Goal: Task Accomplishment & Management: Use online tool/utility

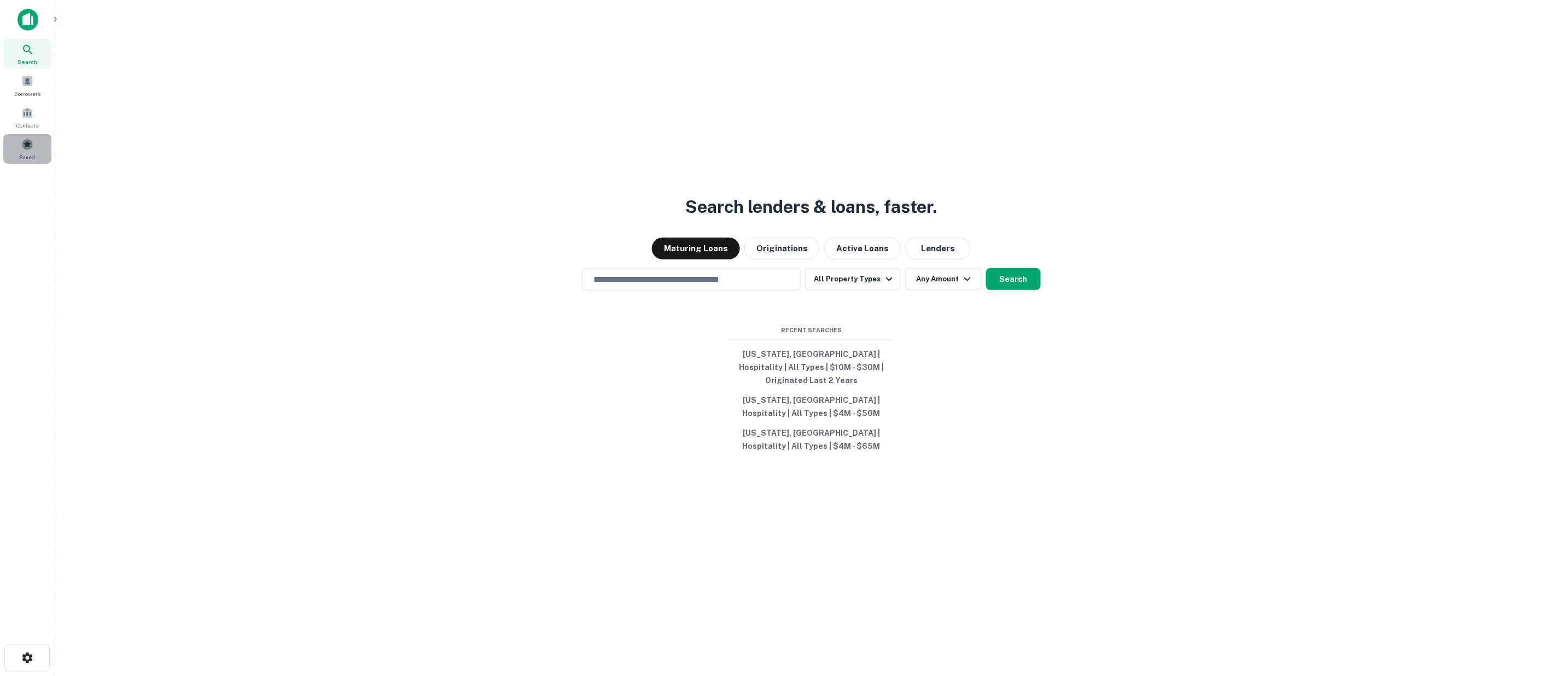
click at [28, 148] on span at bounding box center [27, 144] width 12 height 12
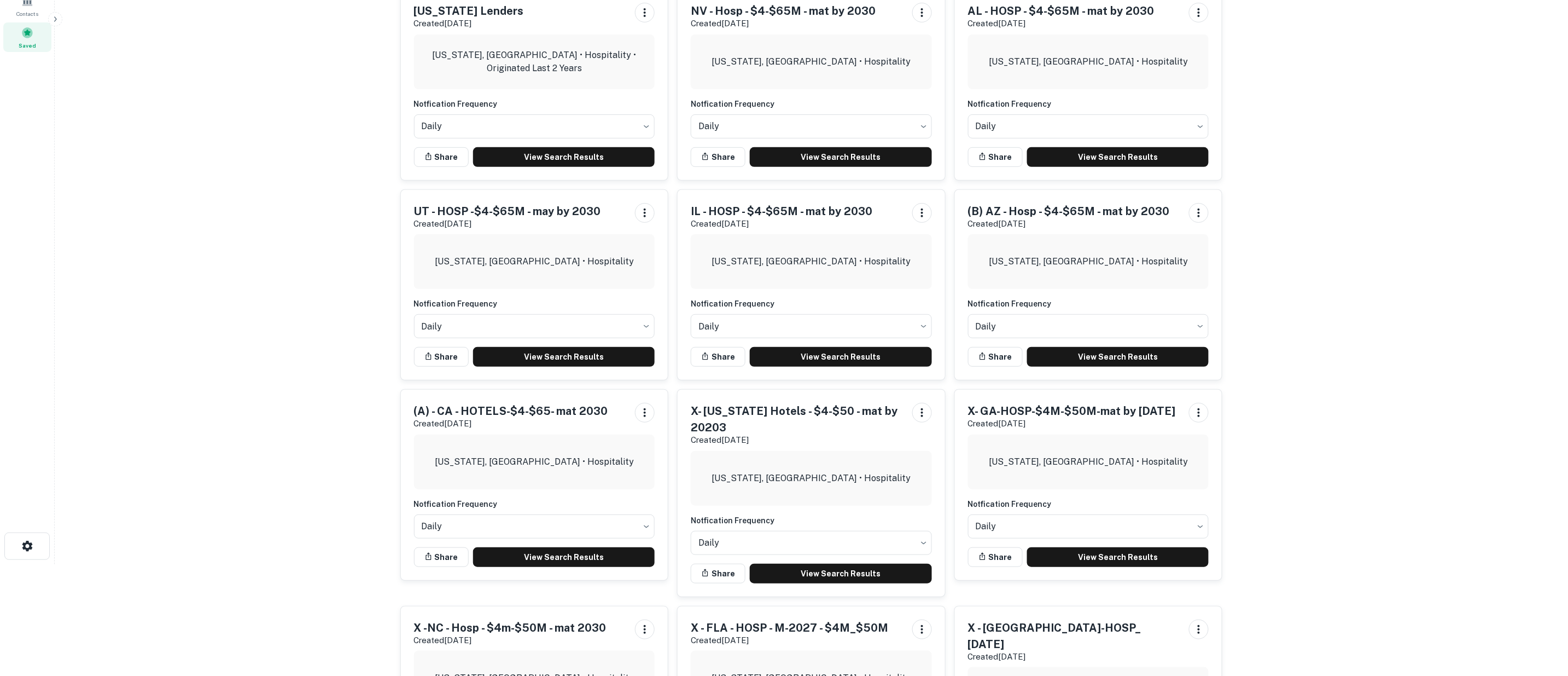
scroll to position [182, 0]
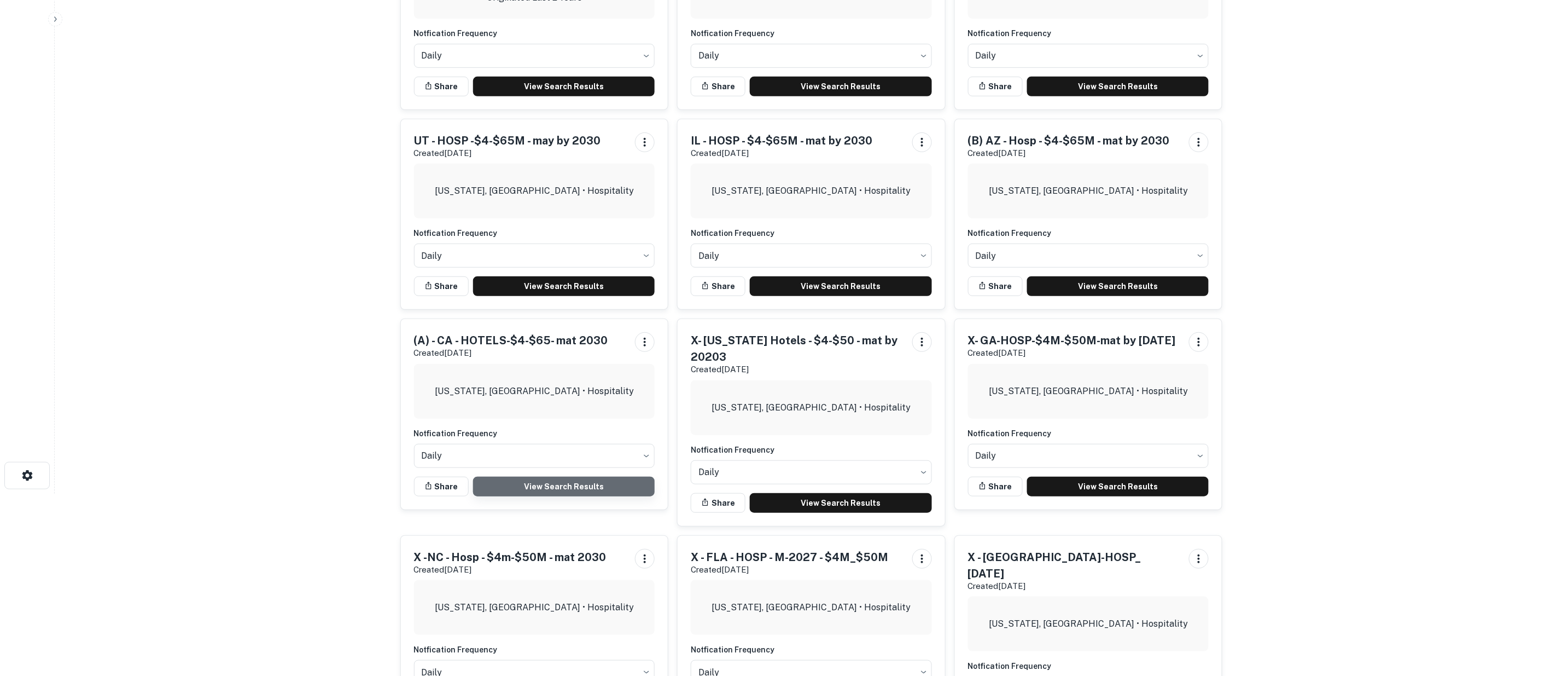
click at [561, 488] on link "View Search Results" at bounding box center [564, 486] width 182 height 20
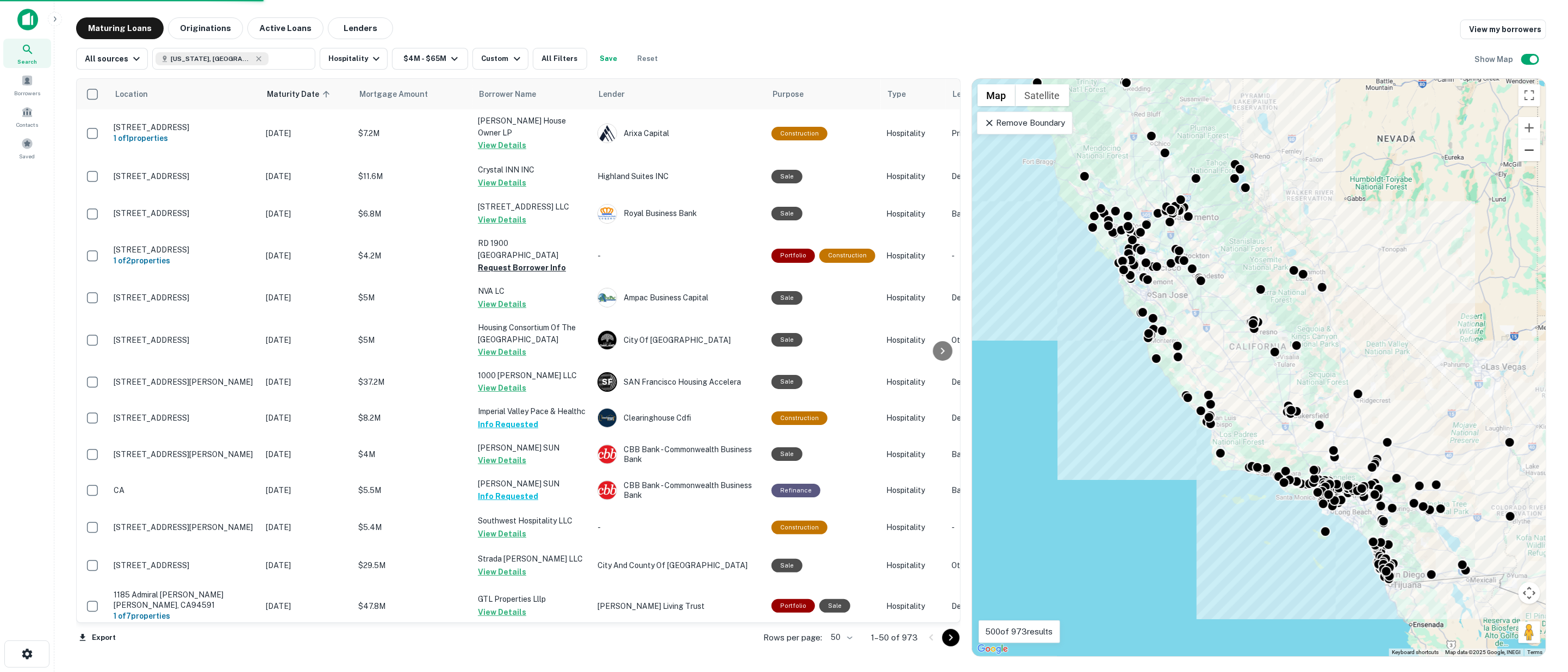
click at [1531, 151] on button "Zoom out" at bounding box center [1529, 149] width 21 height 21
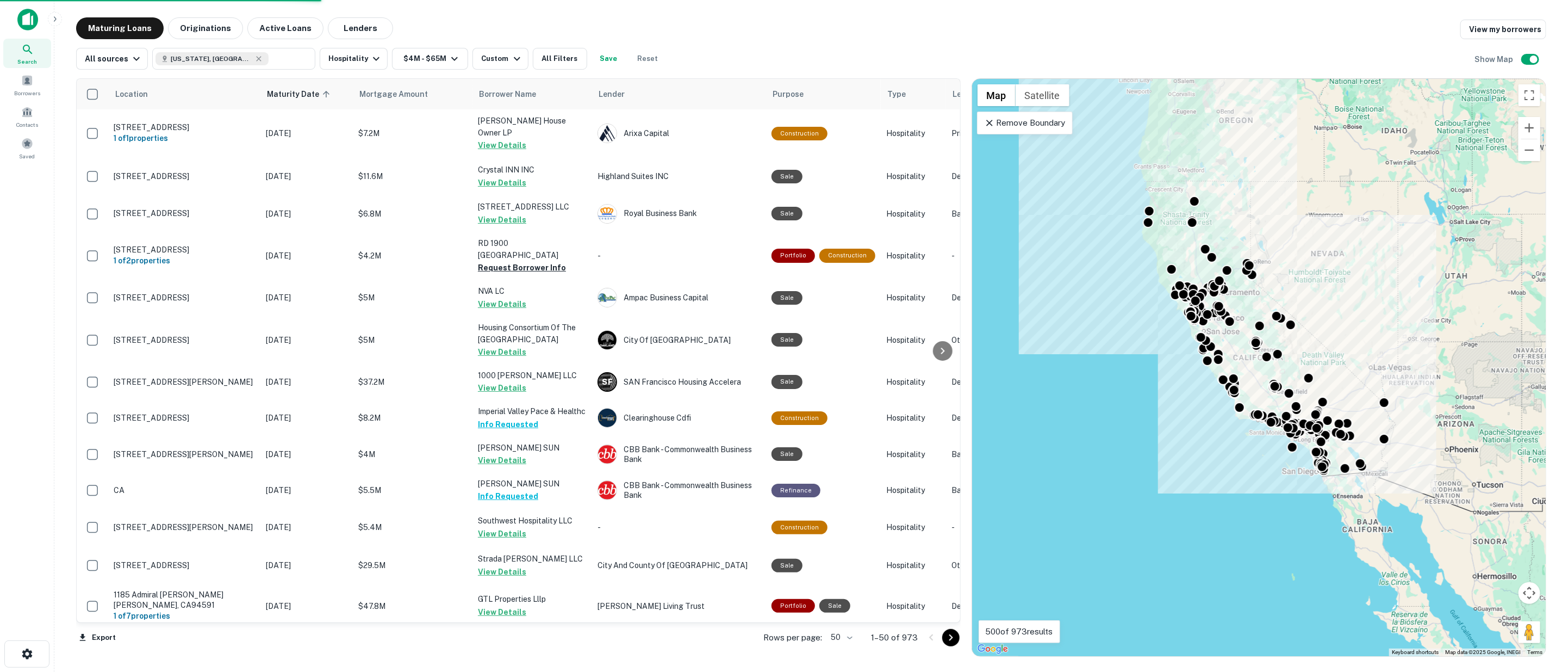
click at [849, 638] on body "Search Borrowers Contacts Saved Maturing Loans Originations Active Loans Lender…" at bounding box center [784, 336] width 1568 height 672
click at [846, 646] on li "100" at bounding box center [843, 649] width 32 height 19
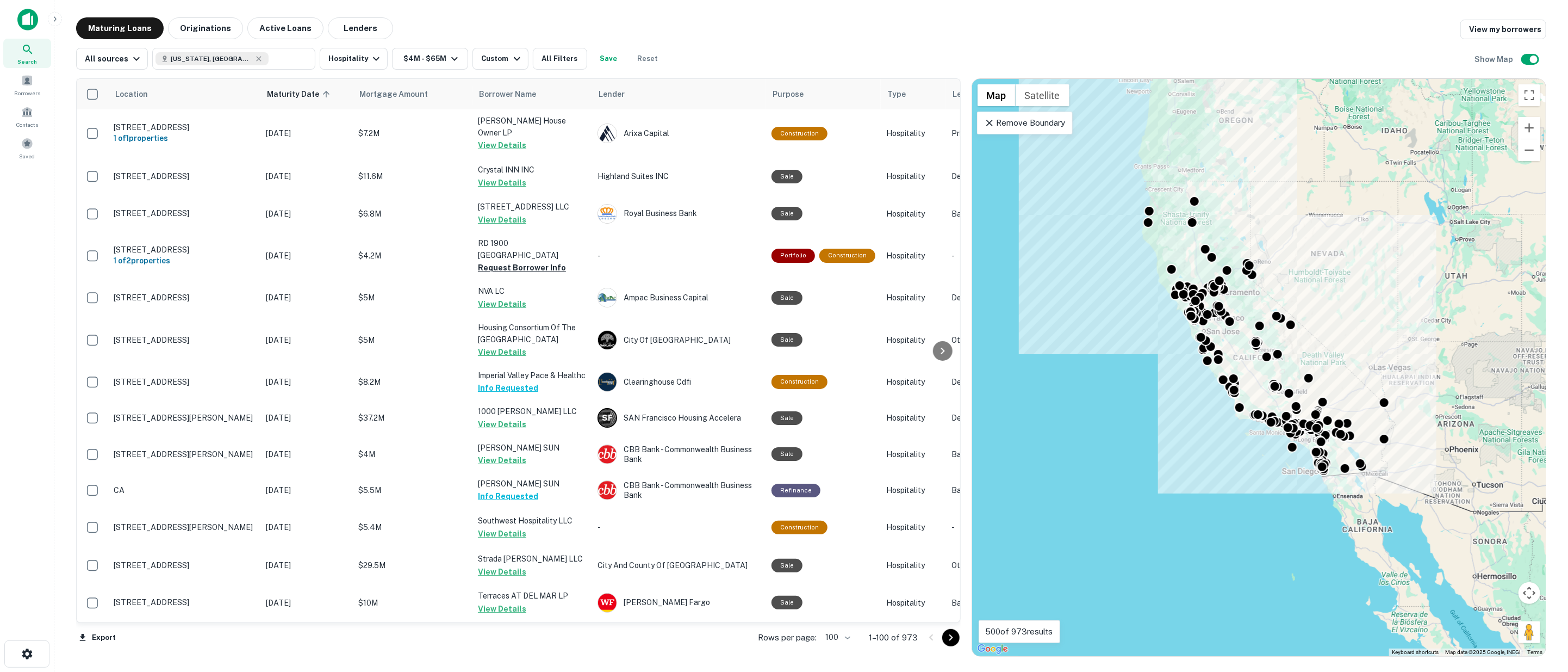
click at [952, 638] on icon "Go to next page" at bounding box center [951, 638] width 4 height 6
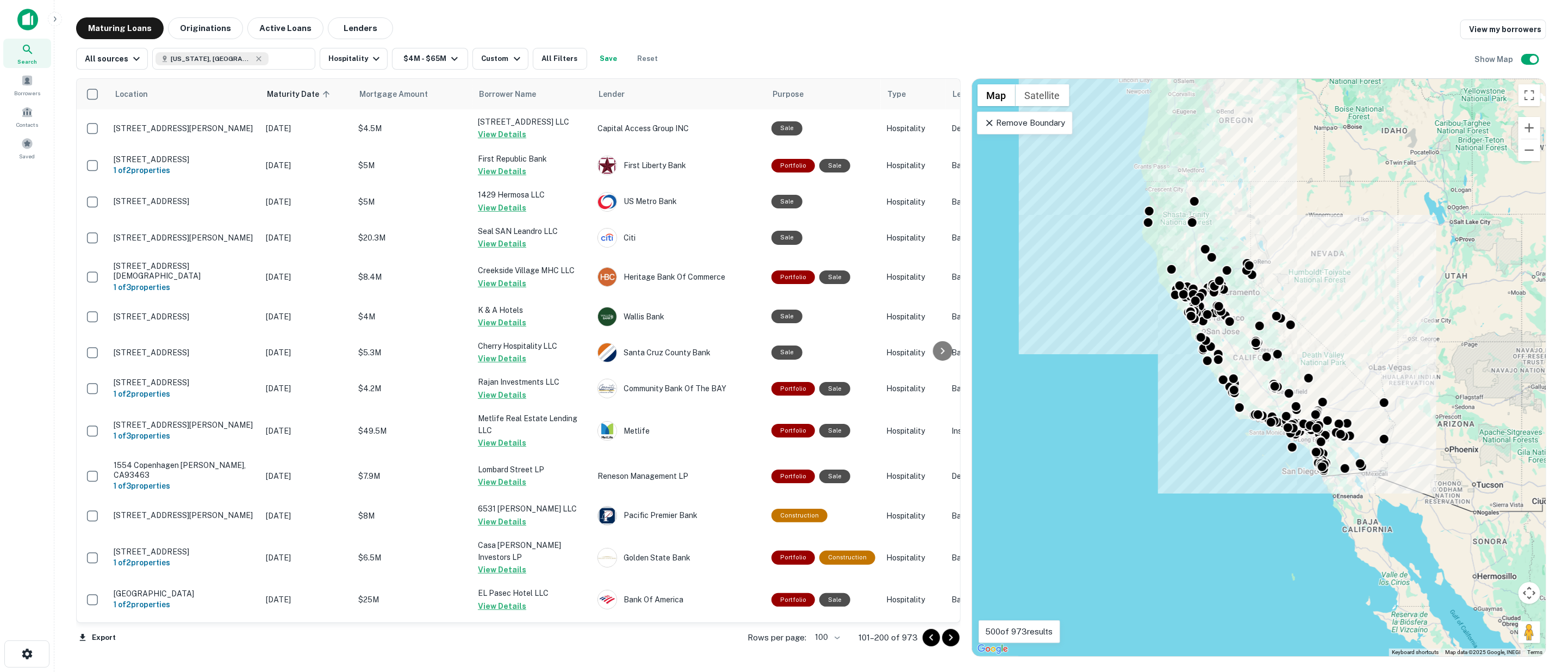
click at [952, 638] on icon "Go to next page" at bounding box center [951, 638] width 4 height 6
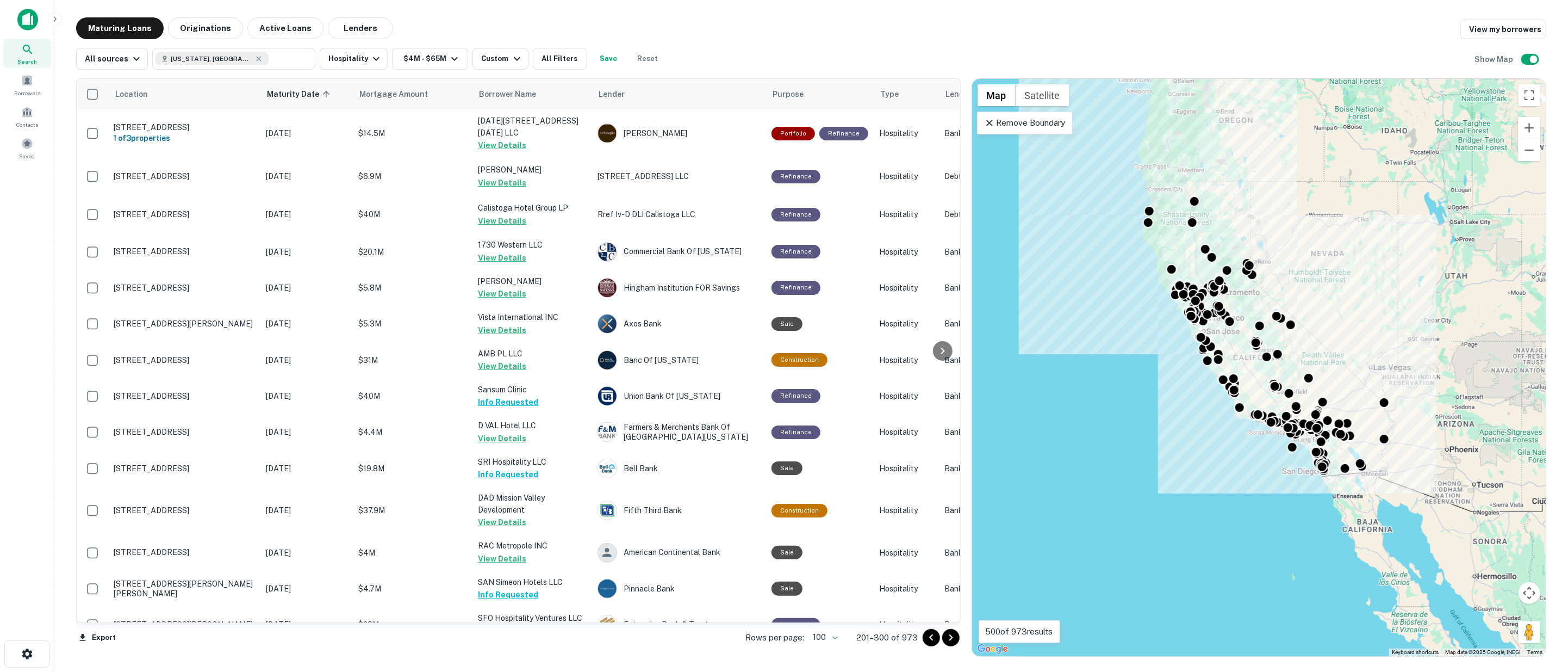
click at [952, 638] on icon "Go to next page" at bounding box center [951, 638] width 4 height 6
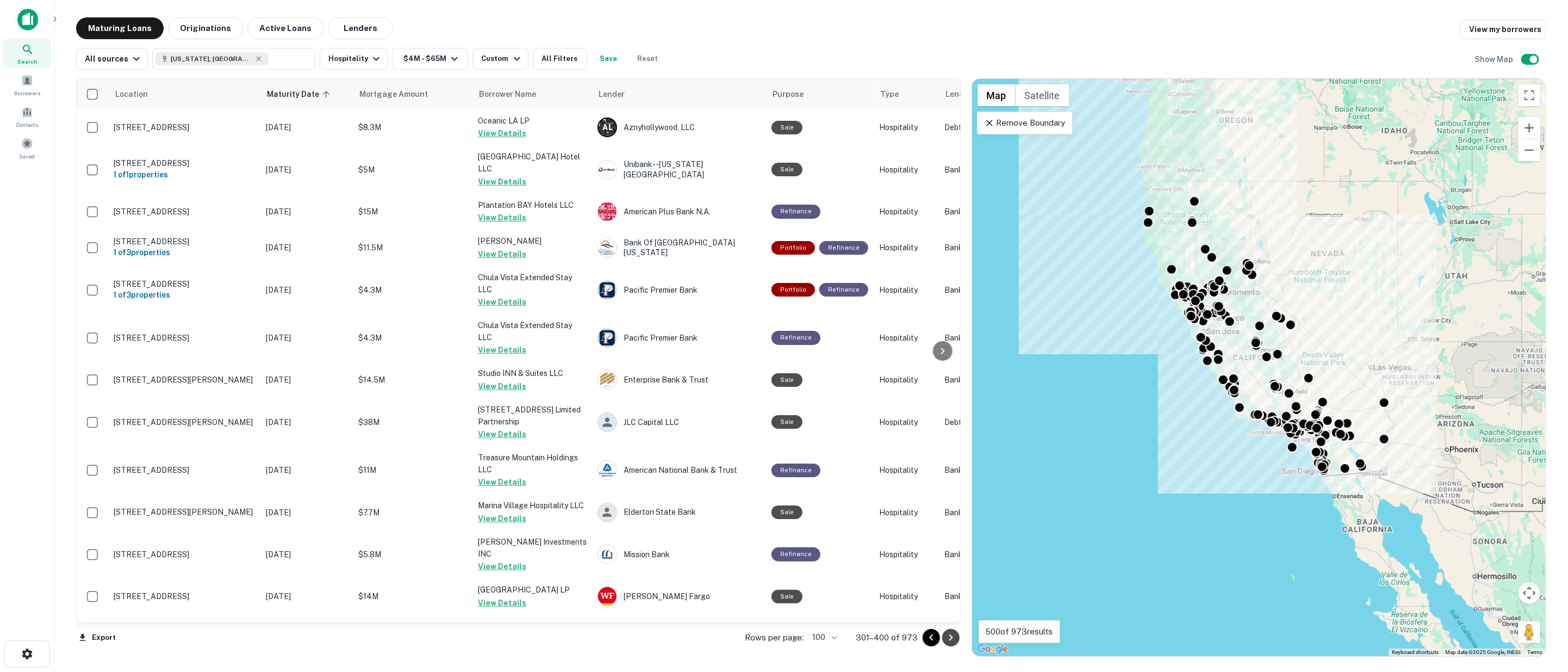
click at [954, 636] on icon "Go to next page" at bounding box center [951, 638] width 13 height 13
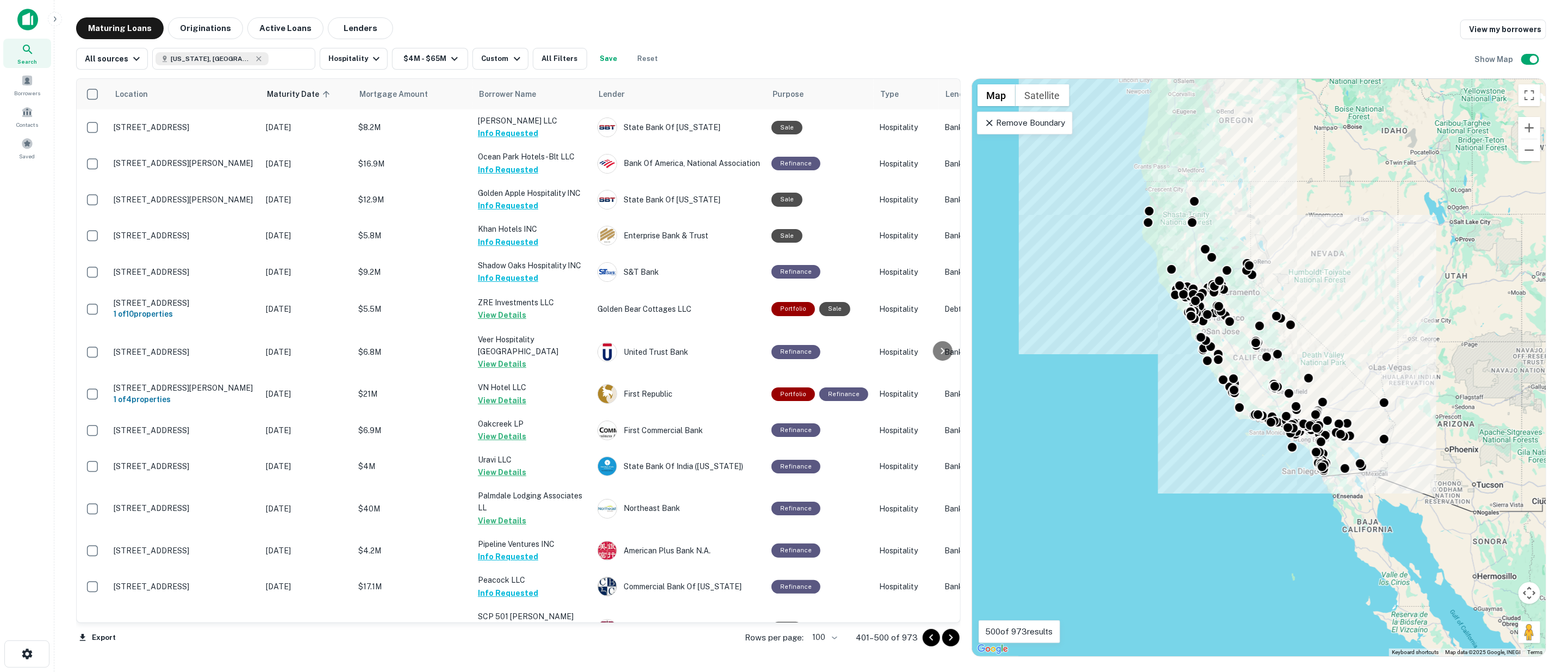
click at [954, 638] on icon "Go to next page" at bounding box center [951, 638] width 13 height 13
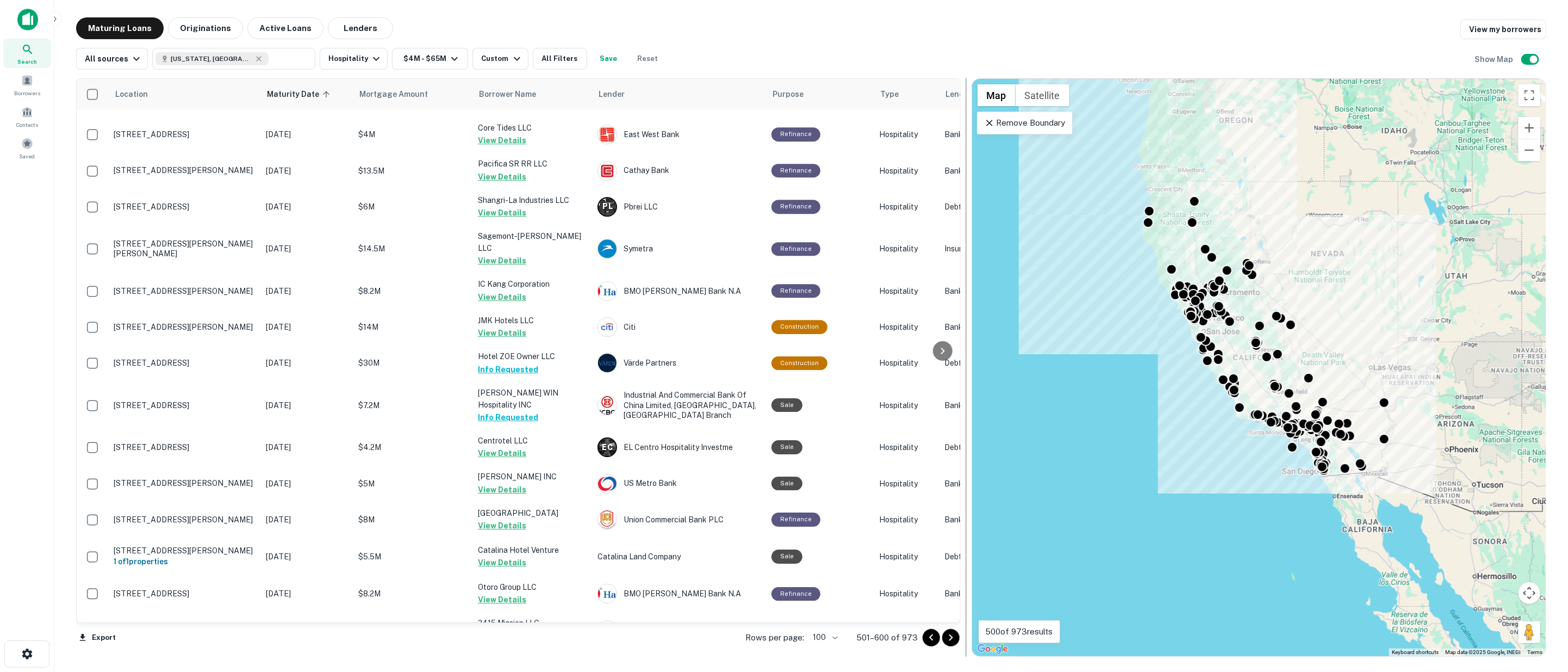
scroll to position [3215, 0]
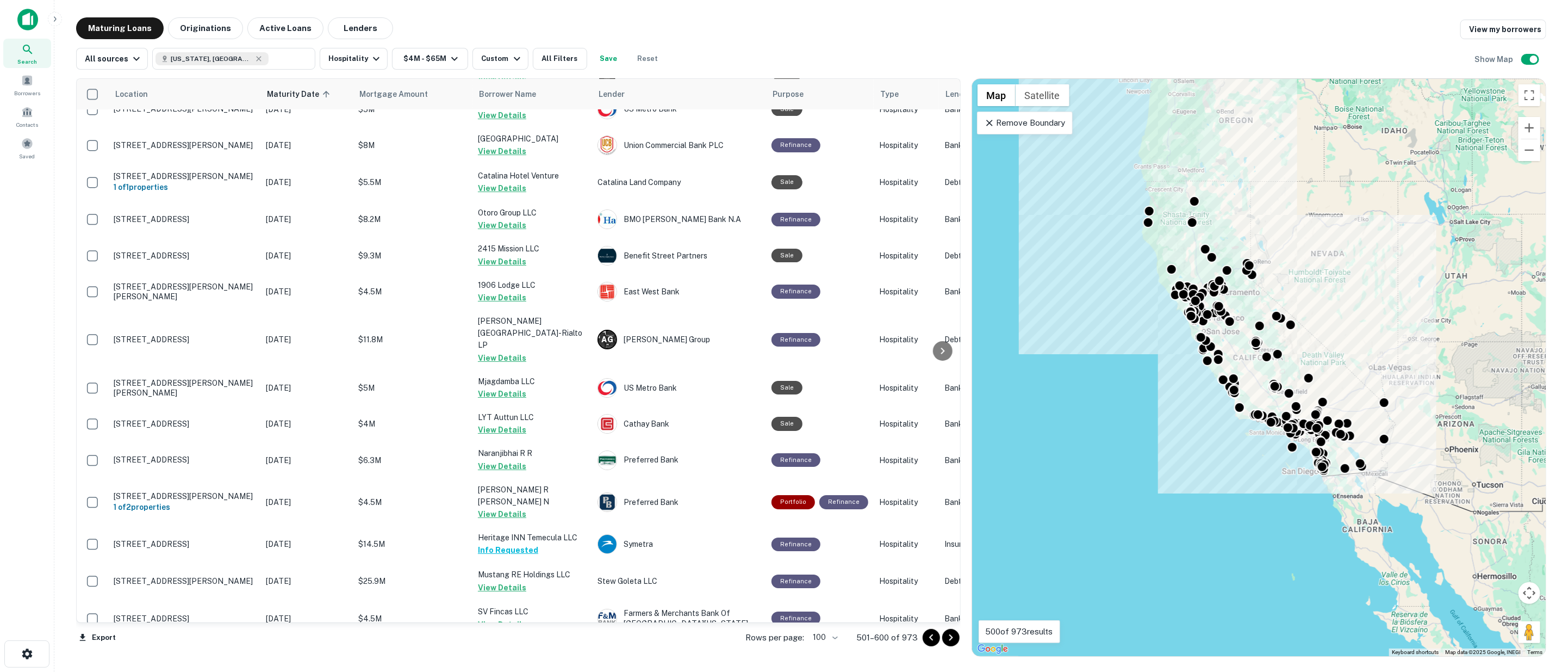
drag, startPoint x: 952, startPoint y: 636, endPoint x: 943, endPoint y: 584, distance: 52.8
click at [952, 636] on icon "Go to next page" at bounding box center [951, 638] width 13 height 13
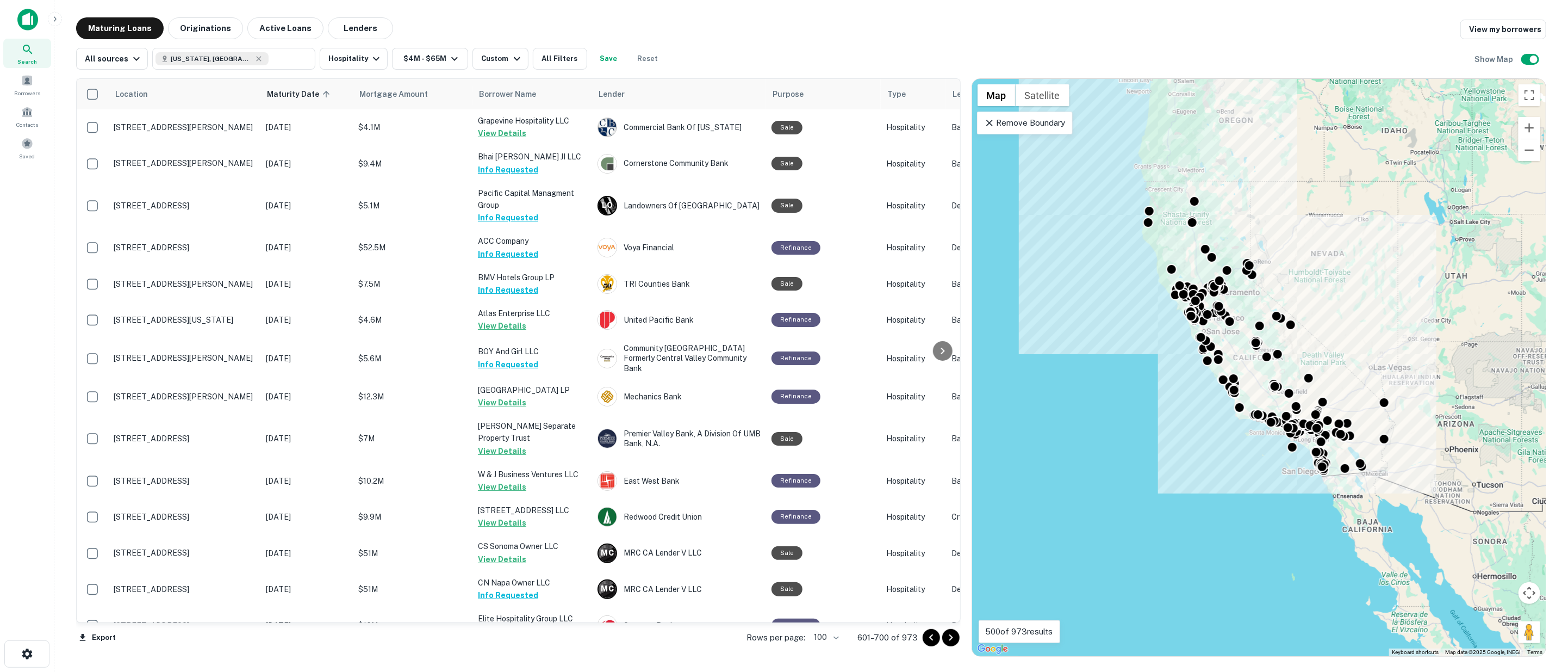
click at [950, 636] on icon "Go to next page" at bounding box center [951, 638] width 4 height 6
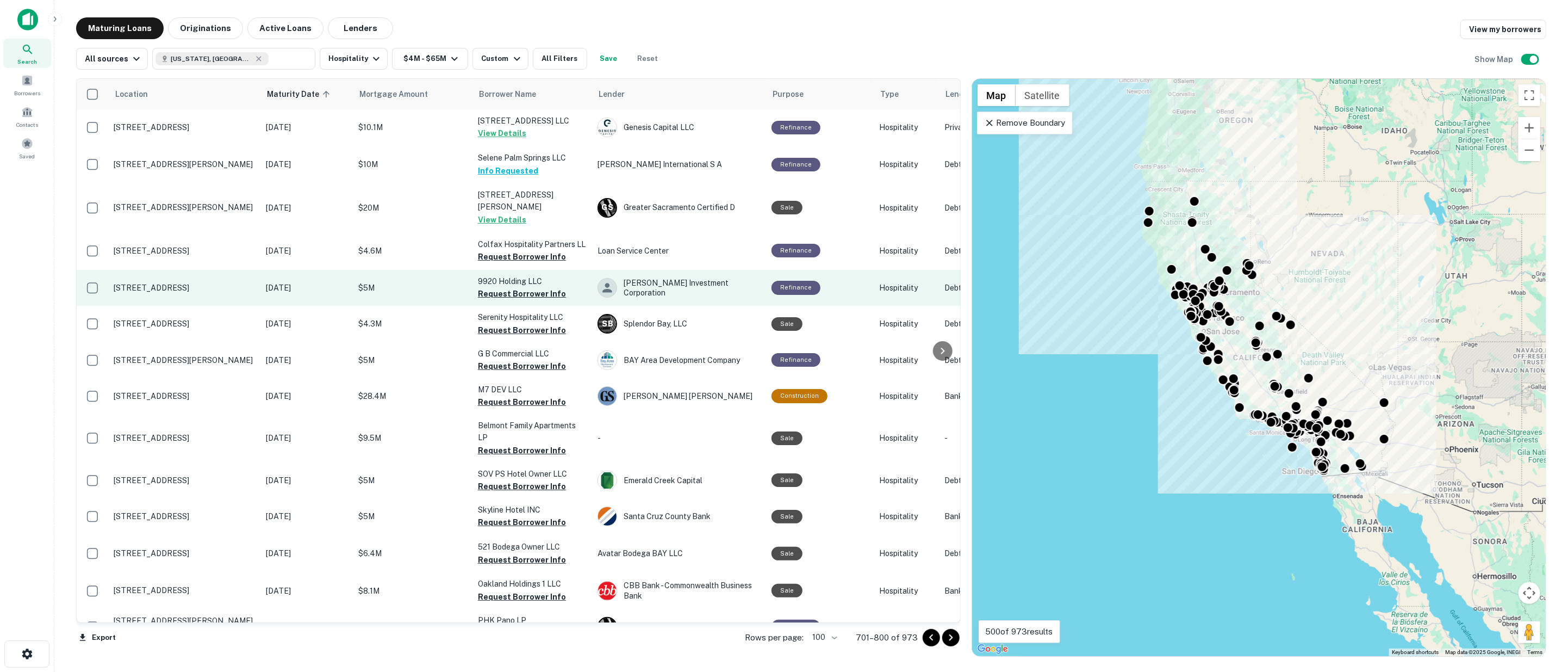
click at [509, 250] on button "Request Borrower Info" at bounding box center [522, 257] width 88 height 13
click at [509, 287] on button "Request Borrower Info" at bounding box center [522, 294] width 88 height 13
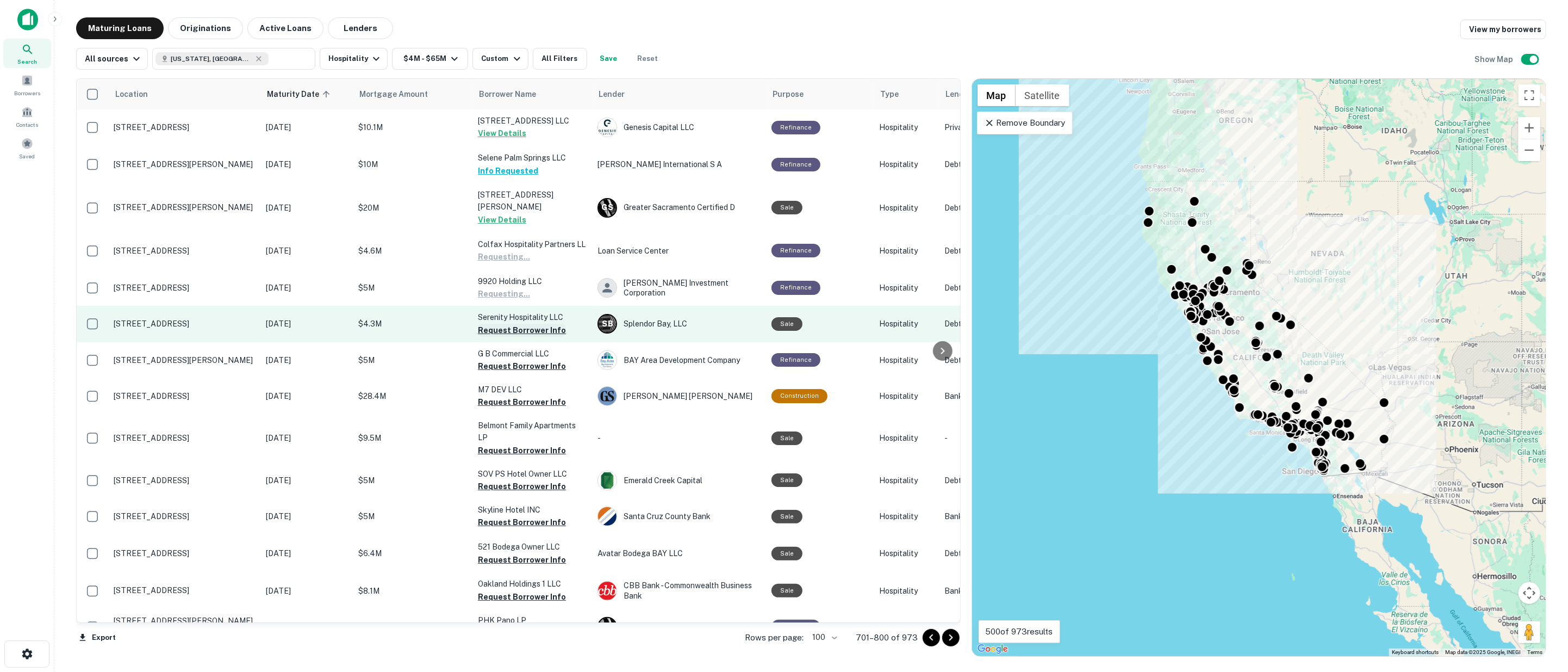
click at [514, 324] on button "Request Borrower Info" at bounding box center [522, 330] width 88 height 13
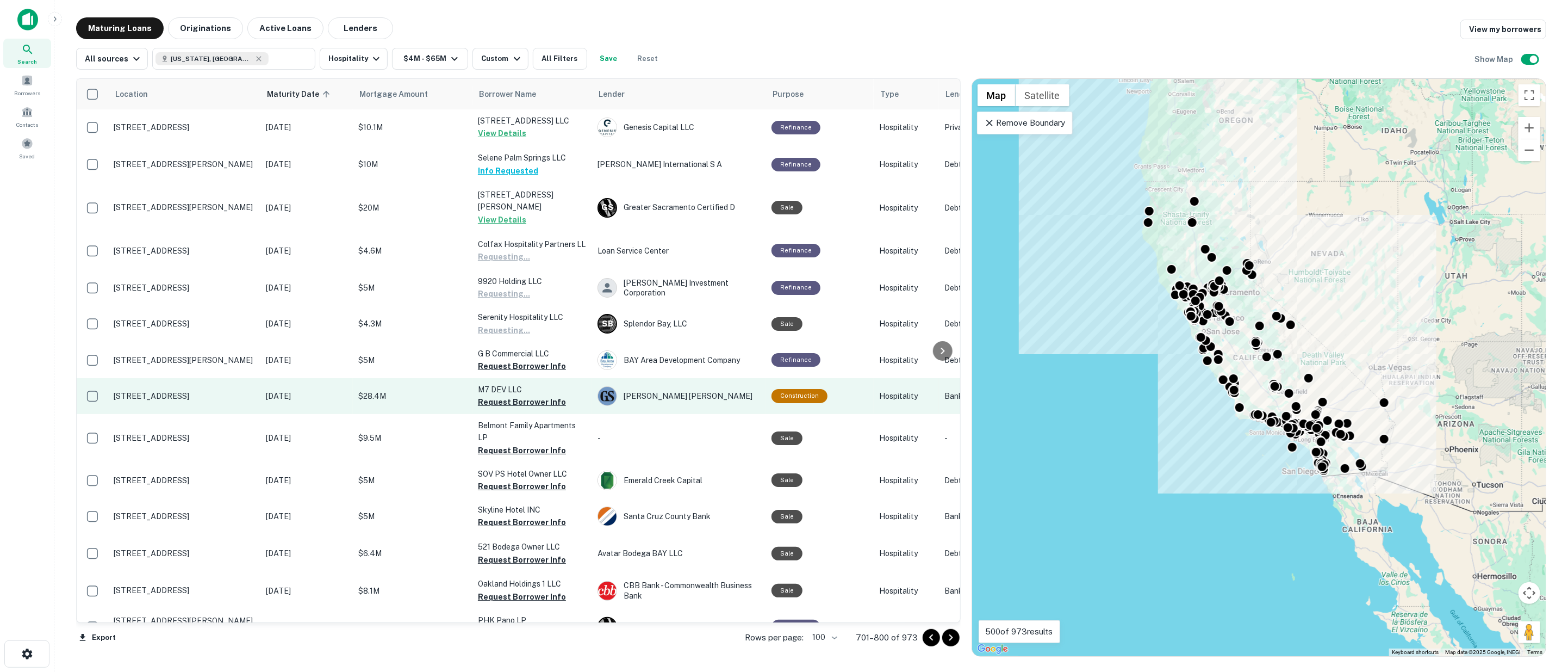
click at [515, 359] on button "Request Borrower Info" at bounding box center [522, 366] width 88 height 13
click at [518, 396] on button "Request Borrower Info" at bounding box center [522, 402] width 88 height 13
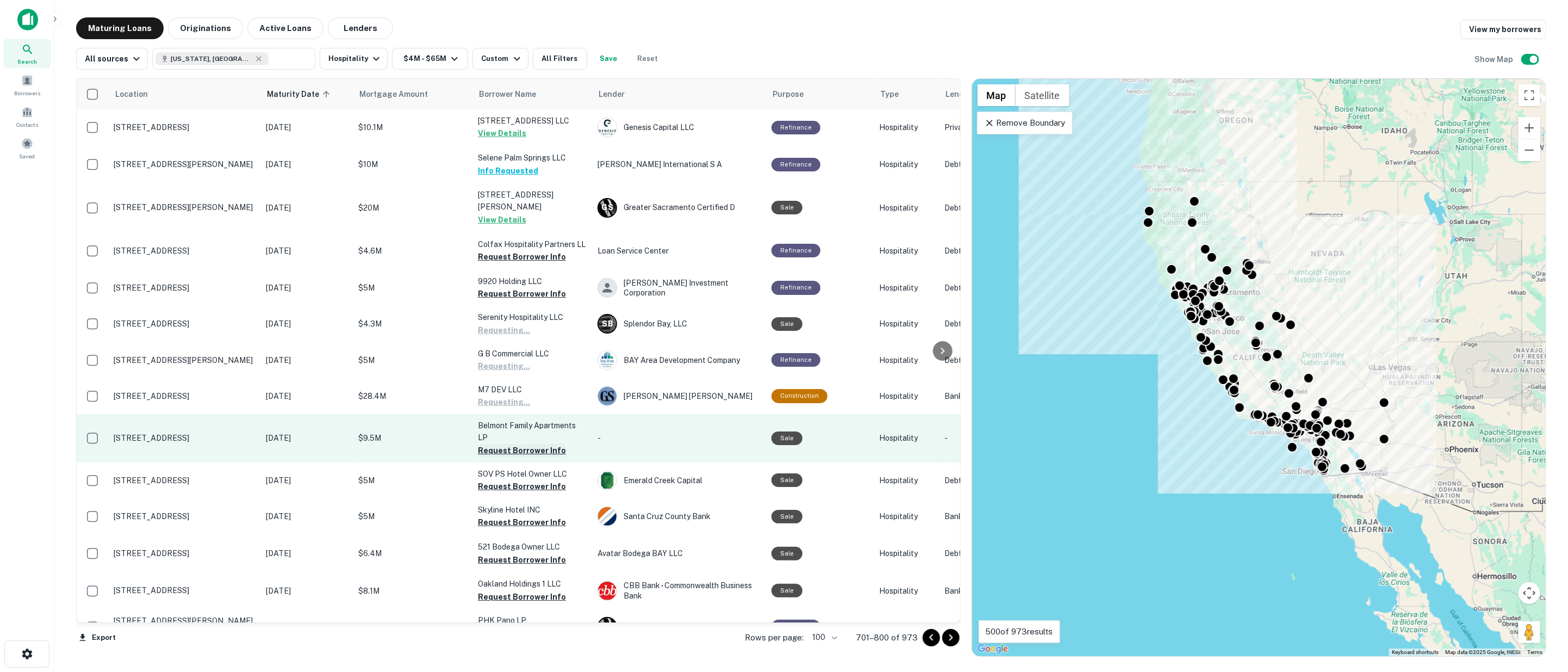
click at [518, 444] on button "Request Borrower Info" at bounding box center [522, 450] width 88 height 13
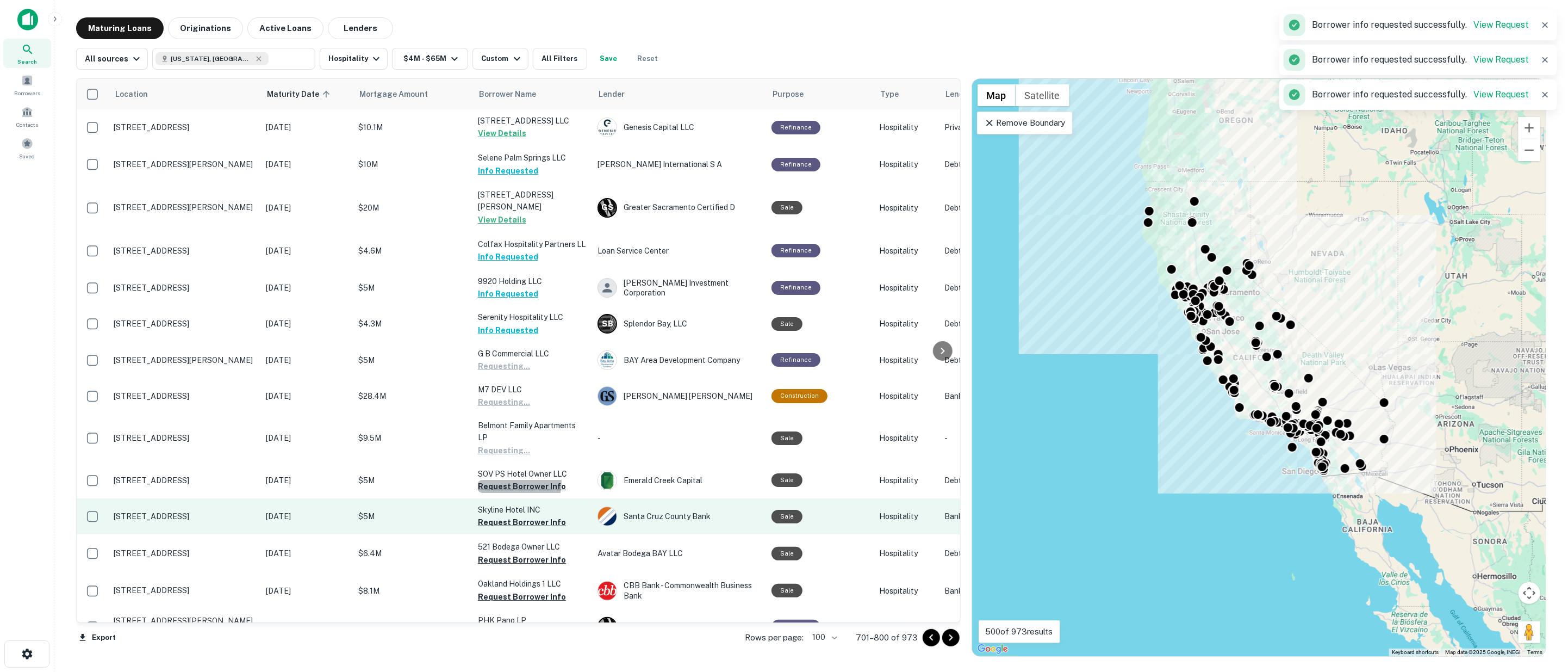
drag, startPoint x: 519, startPoint y: 469, endPoint x: 520, endPoint y: 499, distance: 30.0
click at [519, 480] on button "Request Borrower Info" at bounding box center [522, 486] width 88 height 13
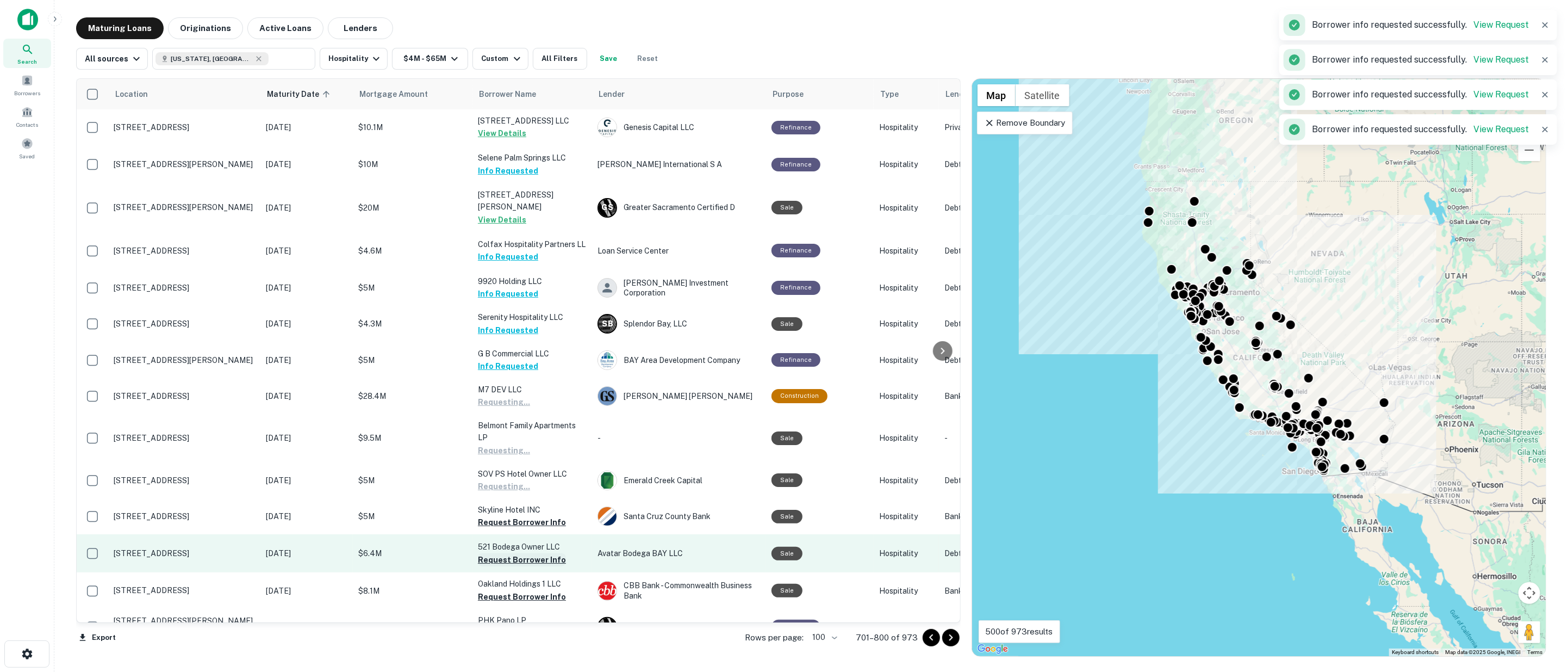
click at [522, 516] on button "Request Borrower Info" at bounding box center [522, 523] width 88 height 13
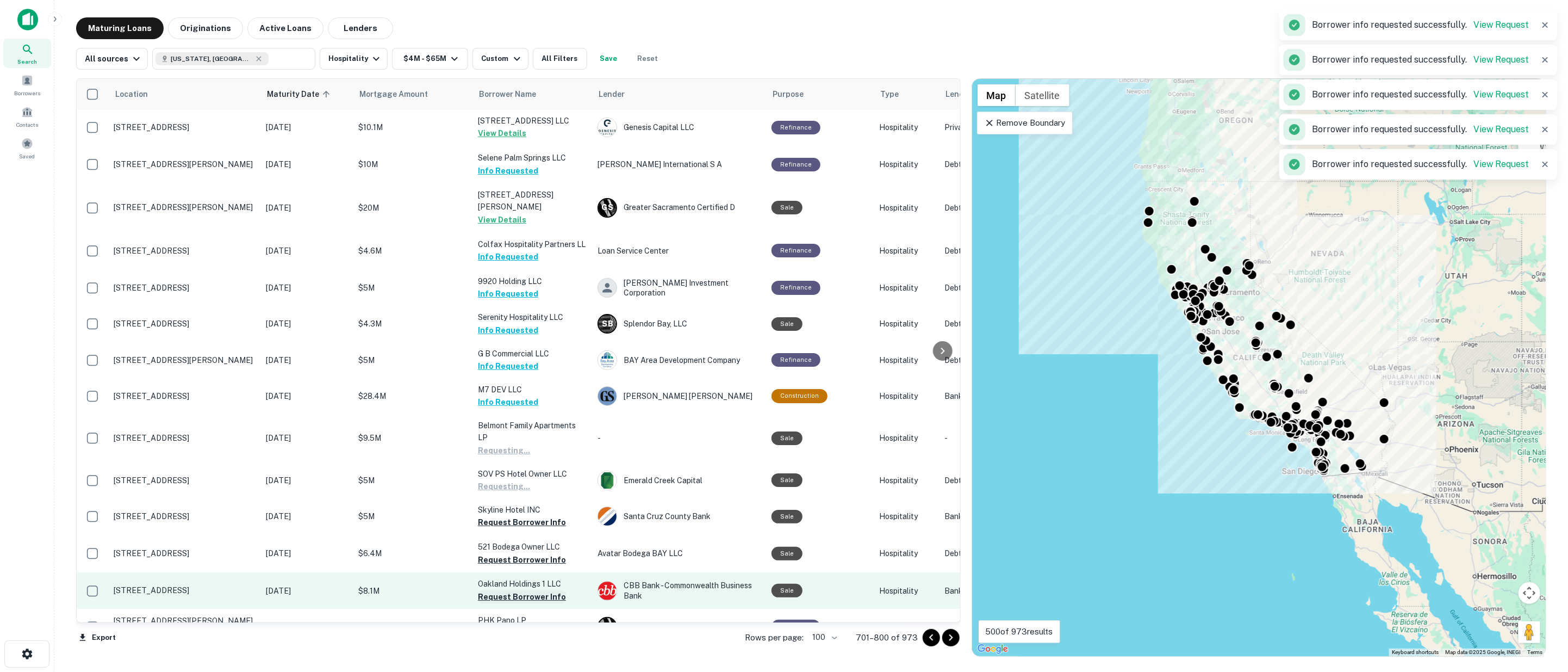
click at [523, 553] on button "Request Borrower Info" at bounding box center [522, 560] width 88 height 13
click at [529, 590] on button "Request Borrower Info" at bounding box center [522, 597] width 88 height 13
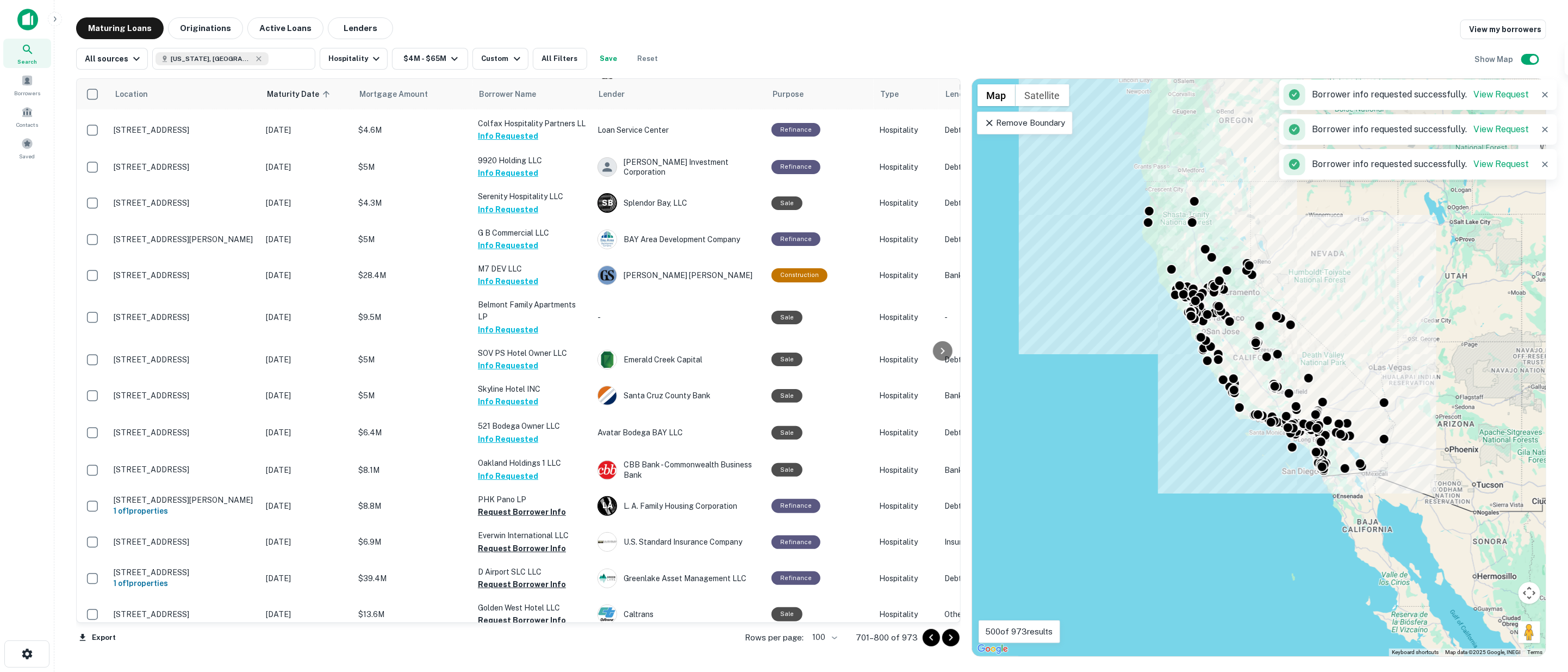
scroll to position [302, 0]
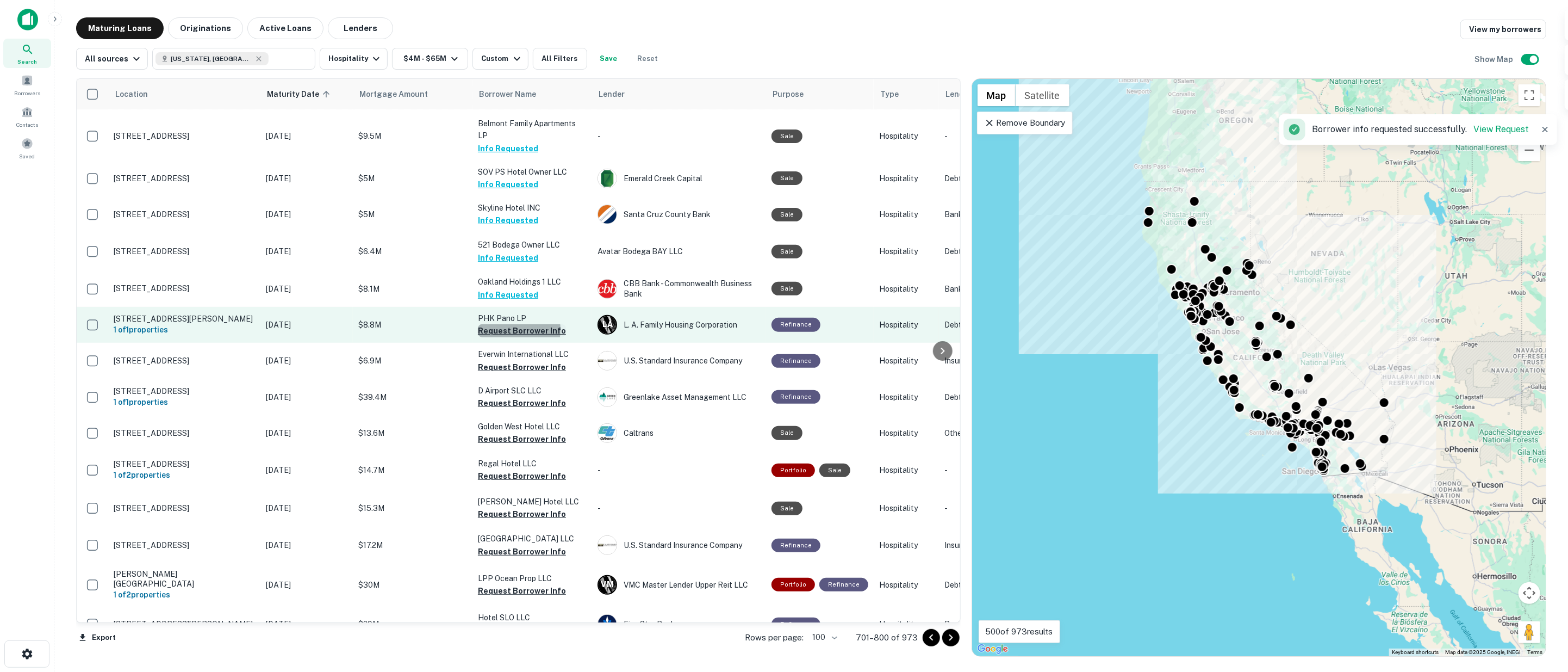
click at [502, 324] on button "Request Borrower Info" at bounding box center [522, 331] width 88 height 13
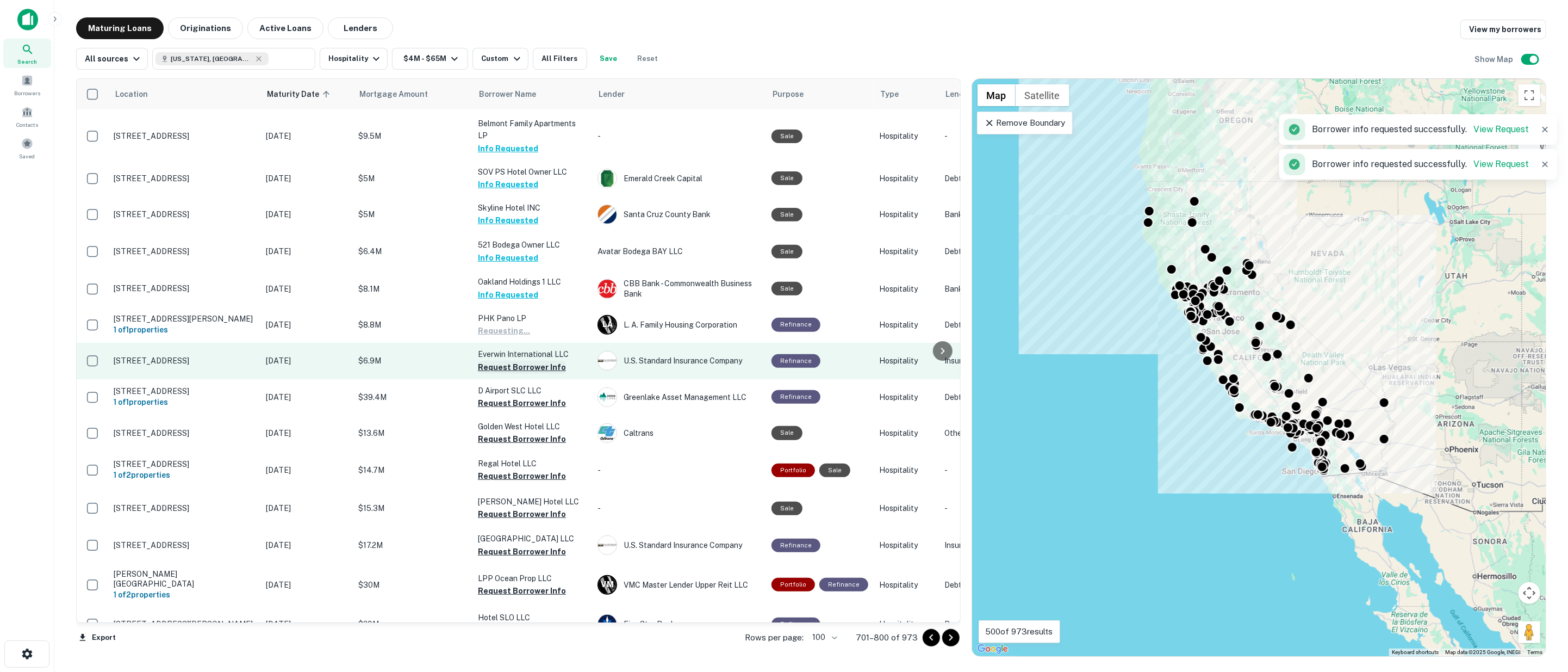
click at [505, 361] on button "Request Borrower Info" at bounding box center [522, 367] width 88 height 13
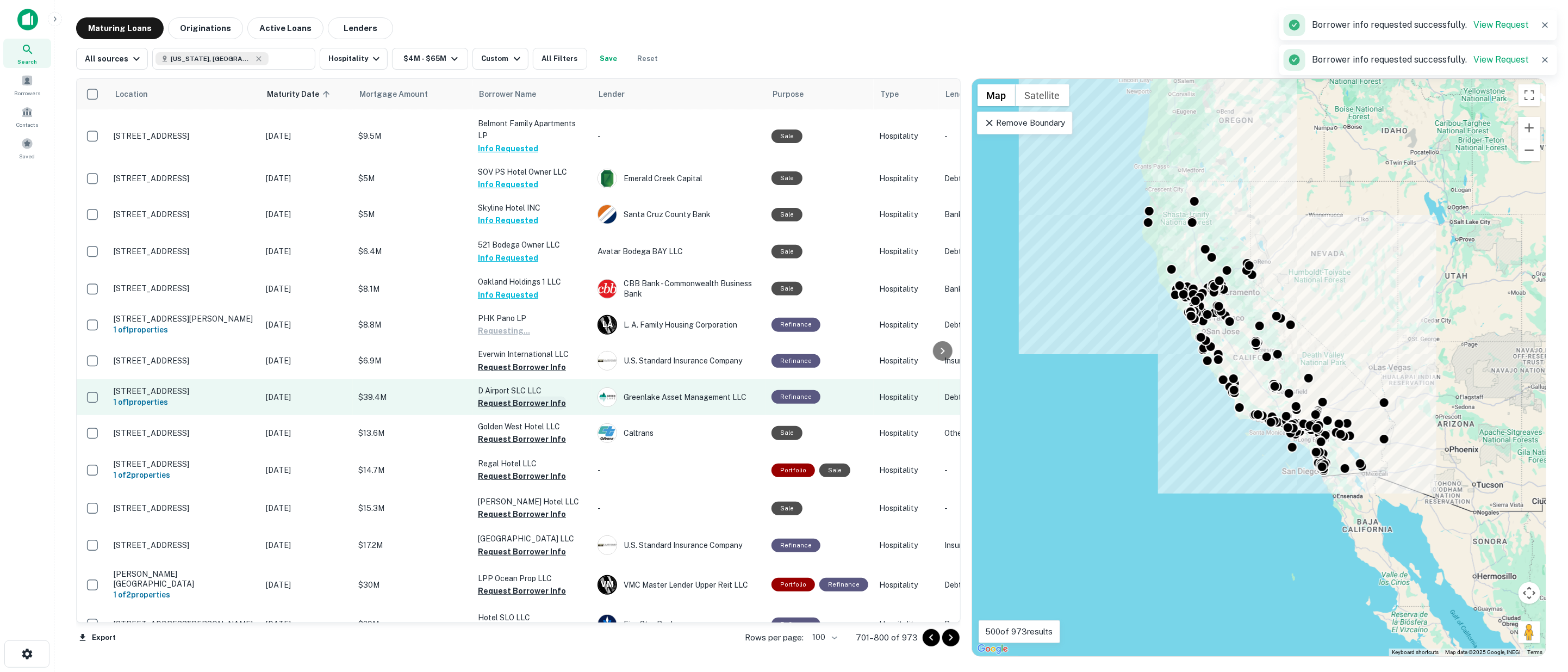
click at [507, 397] on button "Request Borrower Info" at bounding box center [522, 403] width 88 height 13
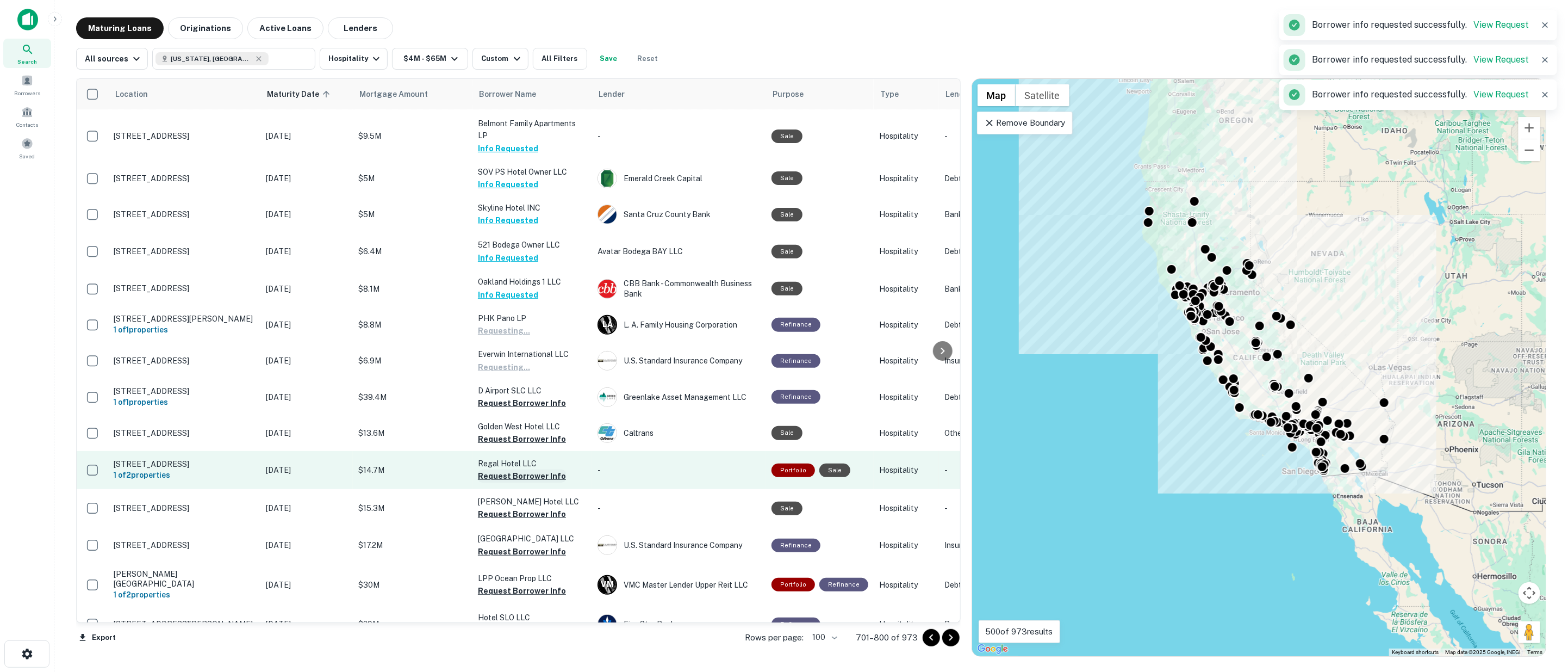
click at [513, 434] on button "Request Borrower Info" at bounding box center [522, 439] width 88 height 13
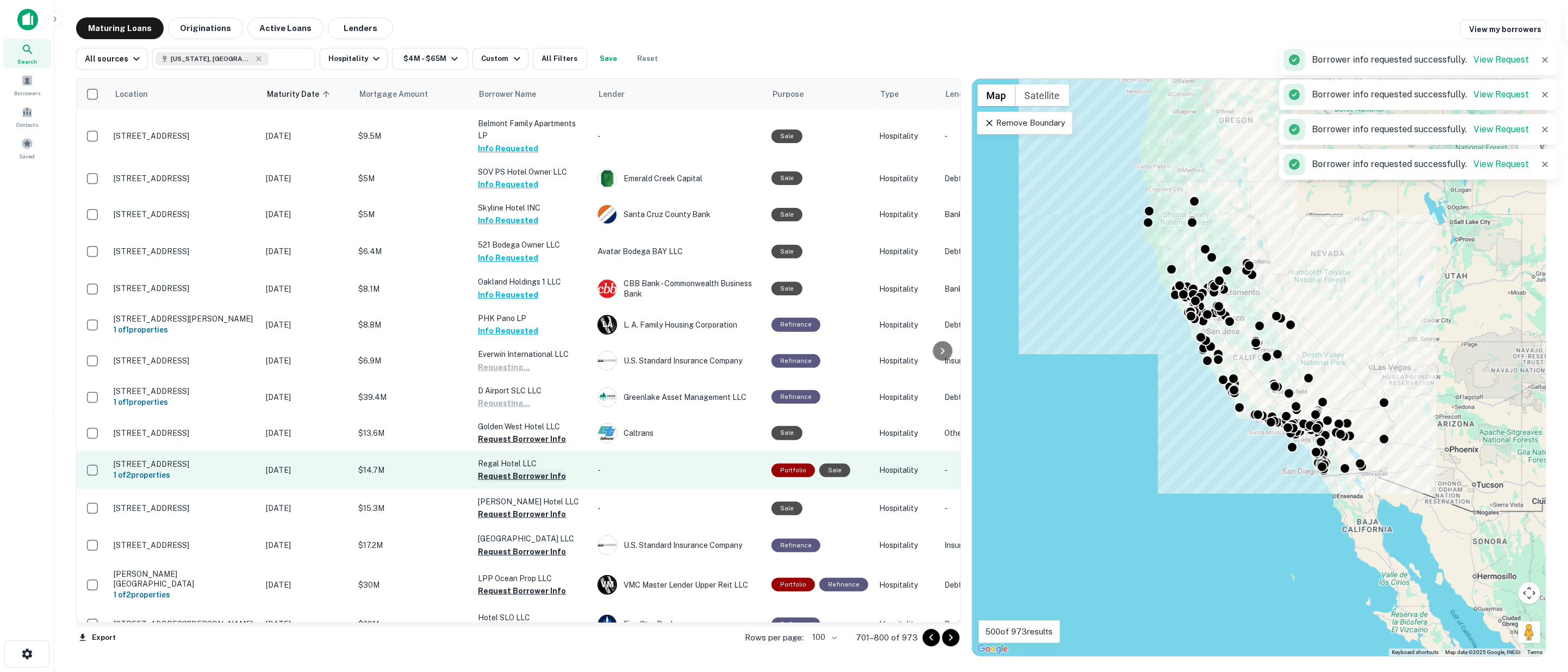
click at [514, 476] on button "Request Borrower Info" at bounding box center [522, 476] width 88 height 13
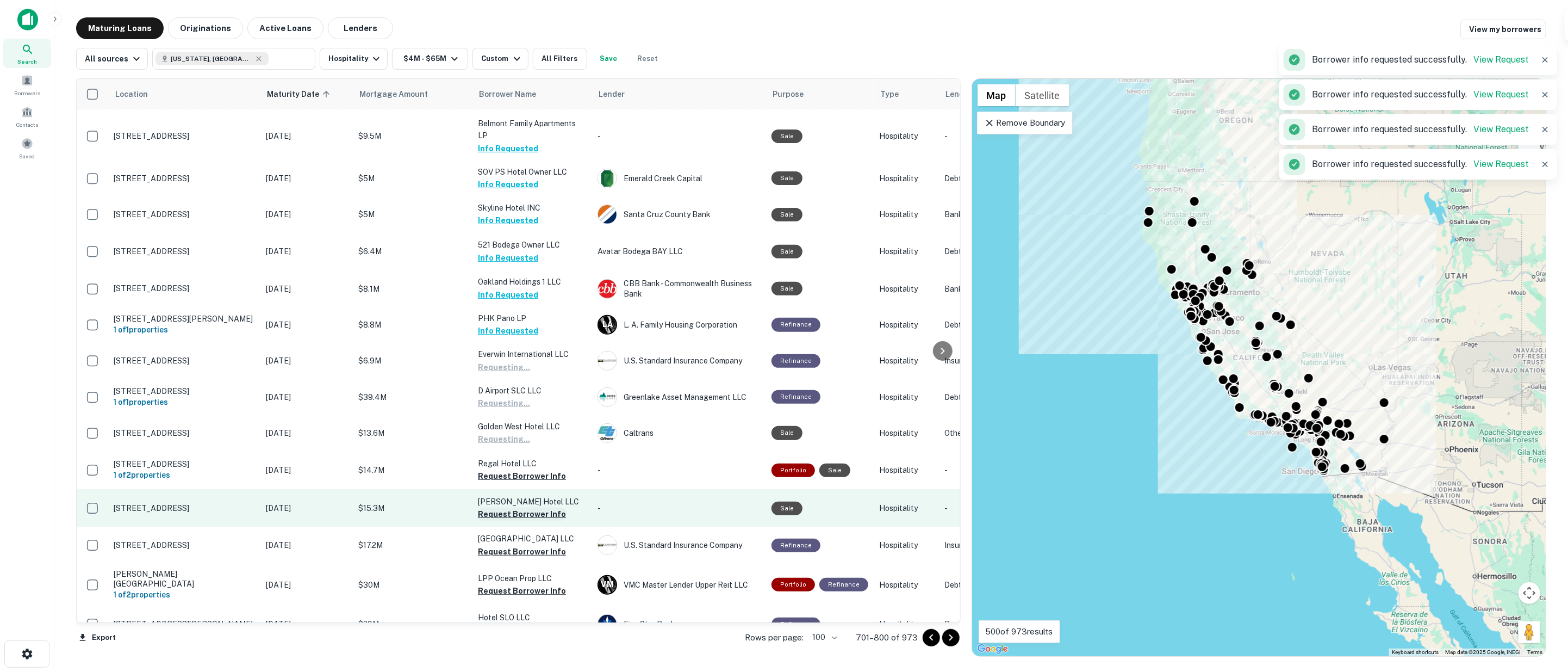
click at [517, 508] on button "Request Borrower Info" at bounding box center [522, 514] width 88 height 13
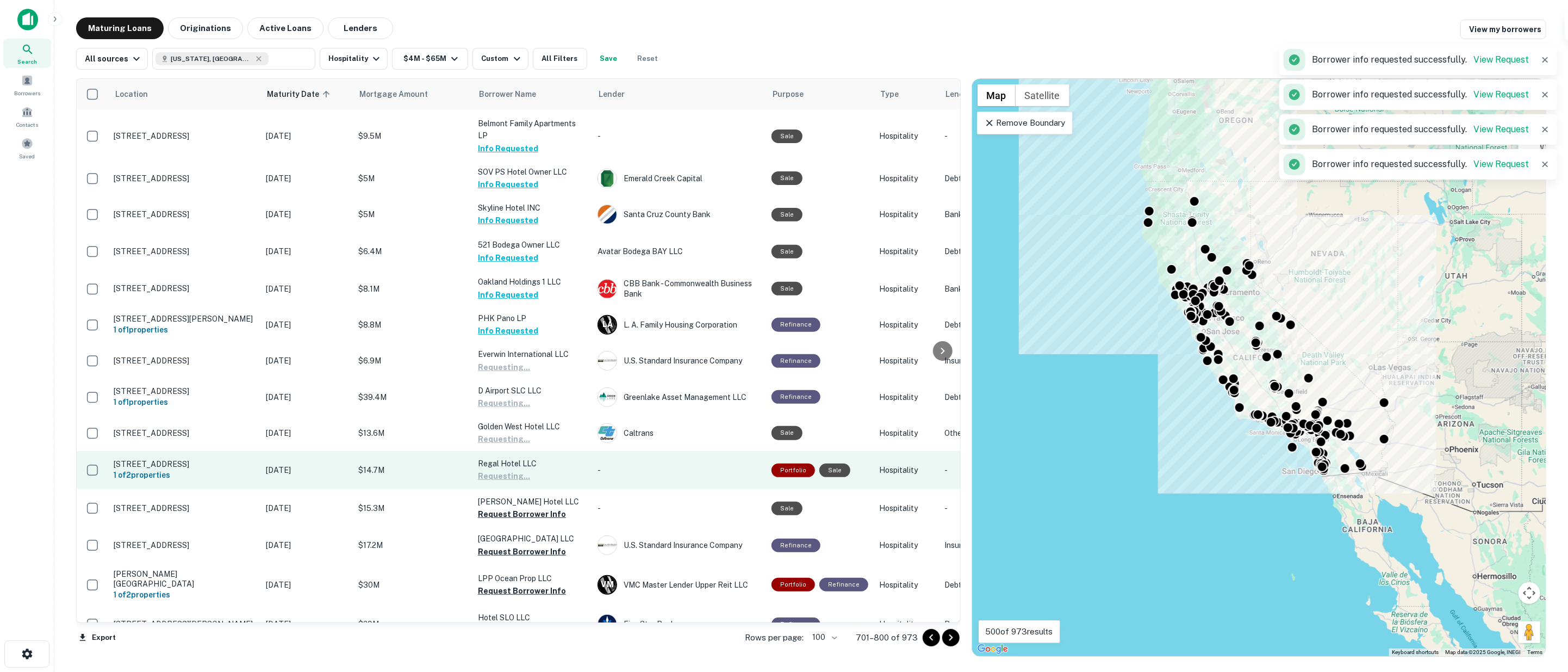
click at [519, 546] on button "Request Borrower Info" at bounding box center [522, 552] width 88 height 13
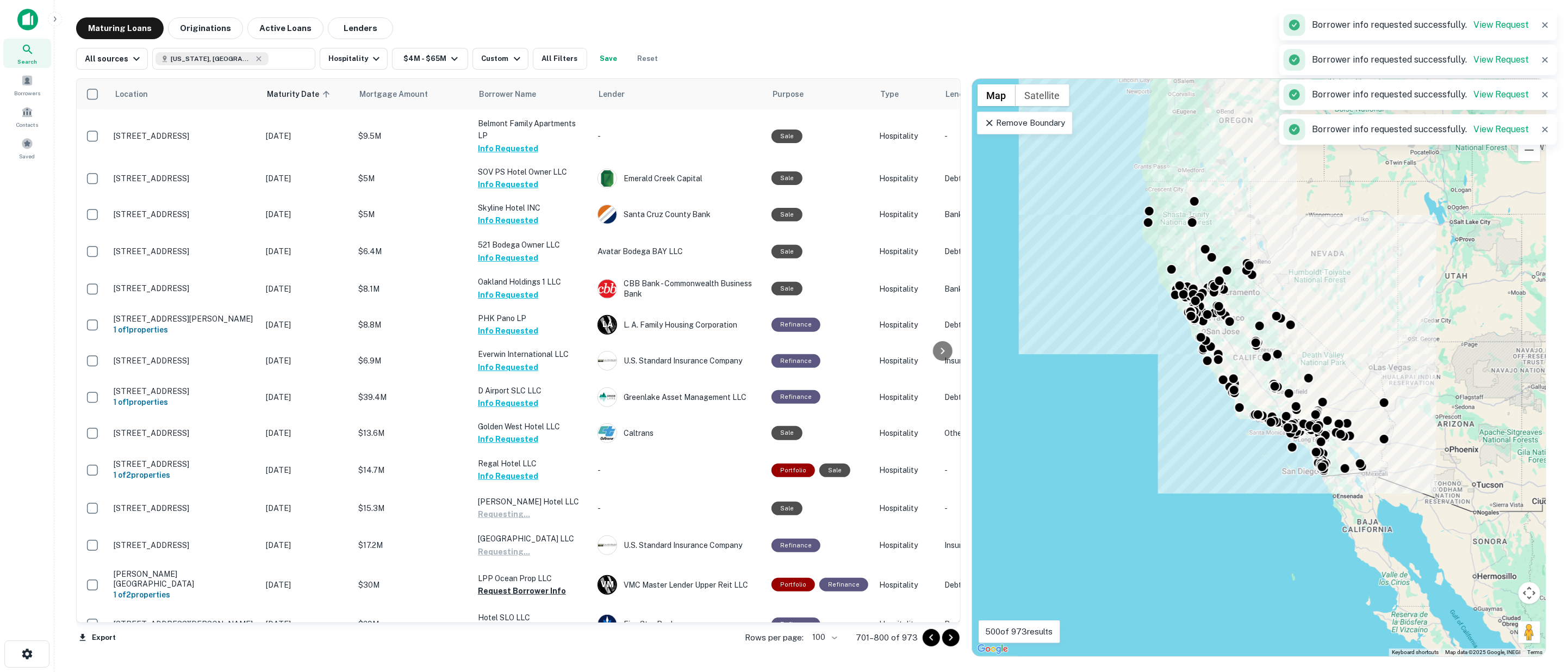
scroll to position [665, 0]
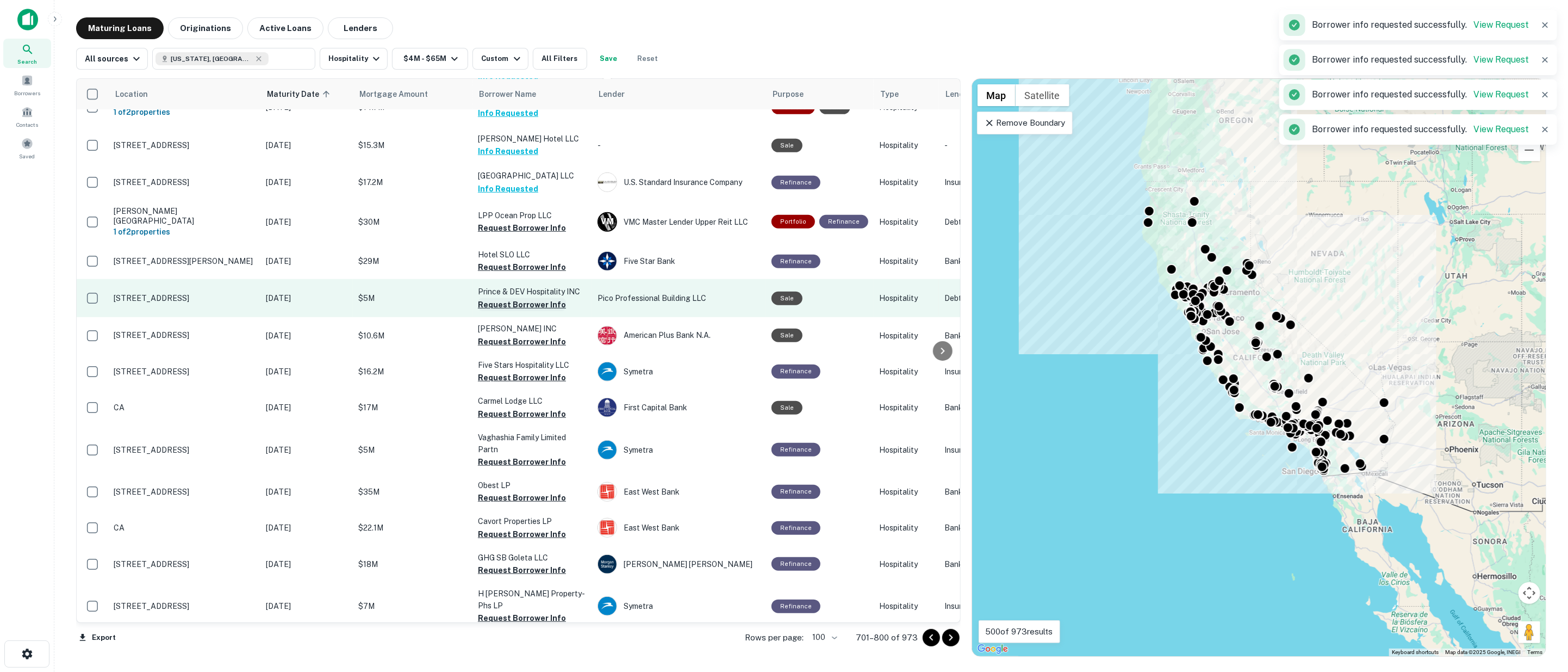
click at [509, 222] on button "Request Borrower Info" at bounding box center [522, 228] width 88 height 13
click at [513, 261] on button "Request Borrower Info" at bounding box center [522, 267] width 88 height 13
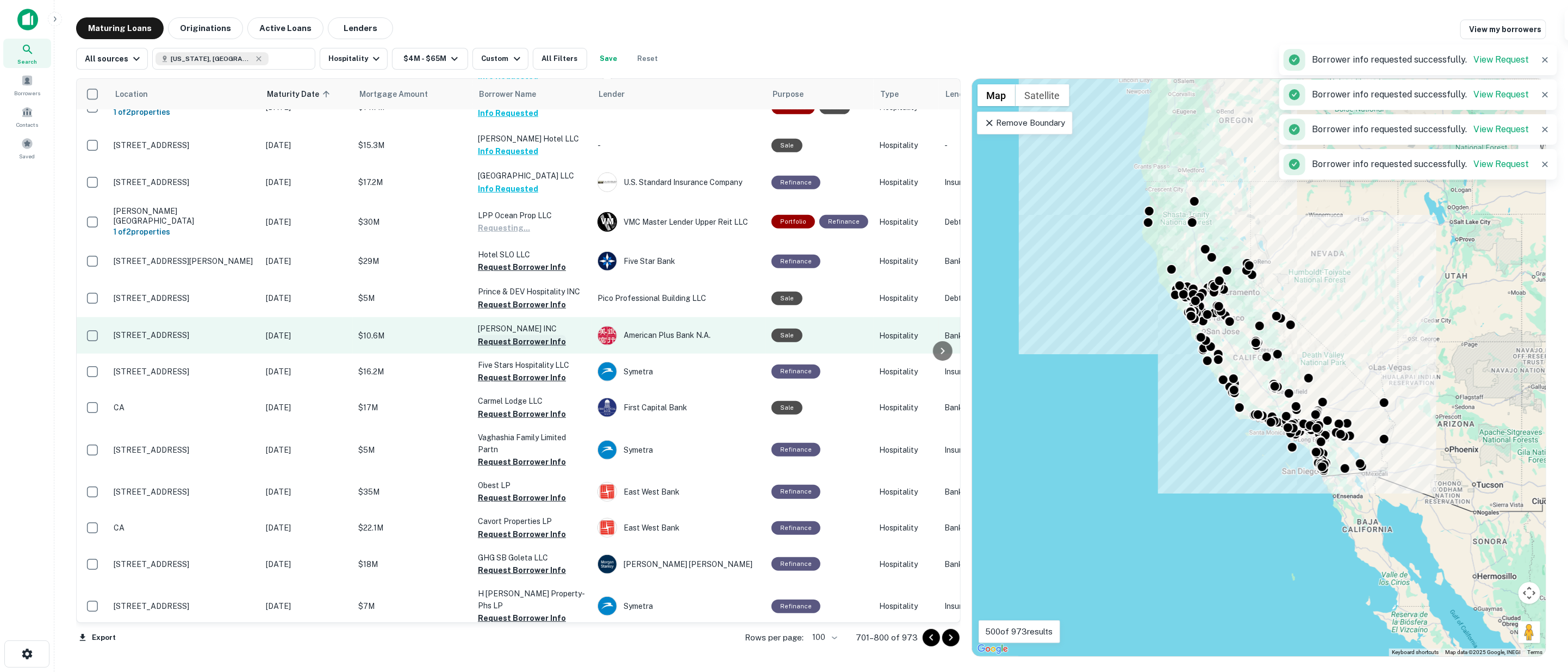
click at [512, 298] on button "Request Borrower Info" at bounding box center [522, 305] width 88 height 13
click at [515, 335] on button "Request Borrower Info" at bounding box center [522, 342] width 88 height 13
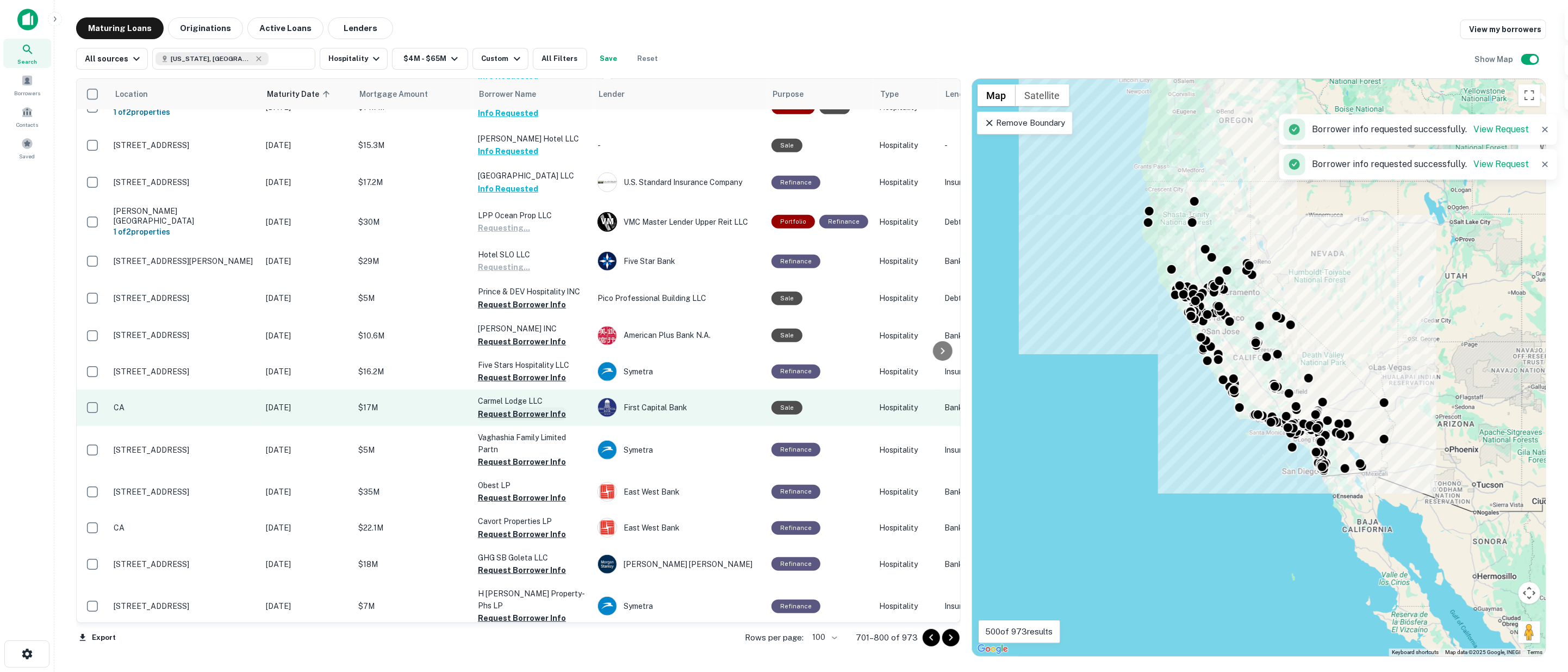
click at [518, 371] on button "Request Borrower Info" at bounding box center [522, 378] width 88 height 13
click at [517, 407] on button "Request Borrower Info" at bounding box center [522, 414] width 88 height 13
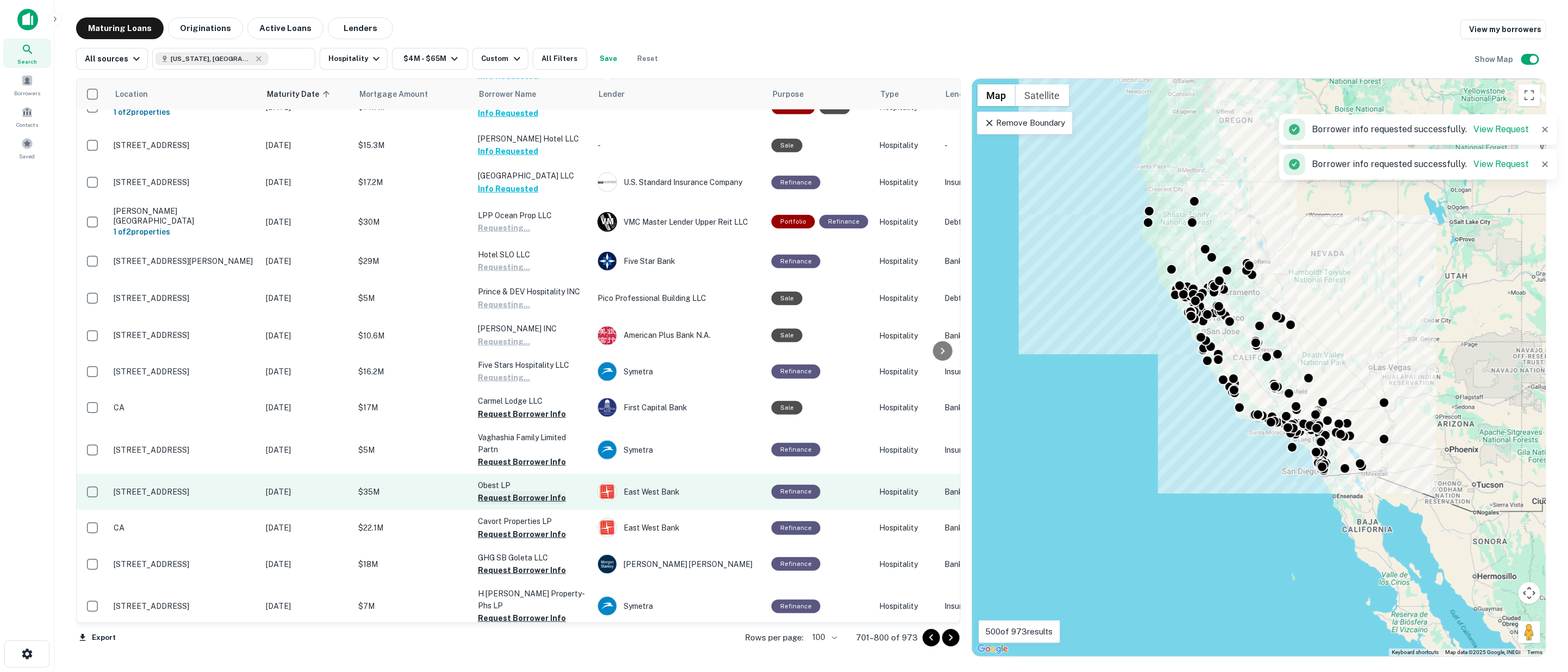
click at [524, 456] on button "Request Borrower Info" at bounding box center [522, 462] width 88 height 13
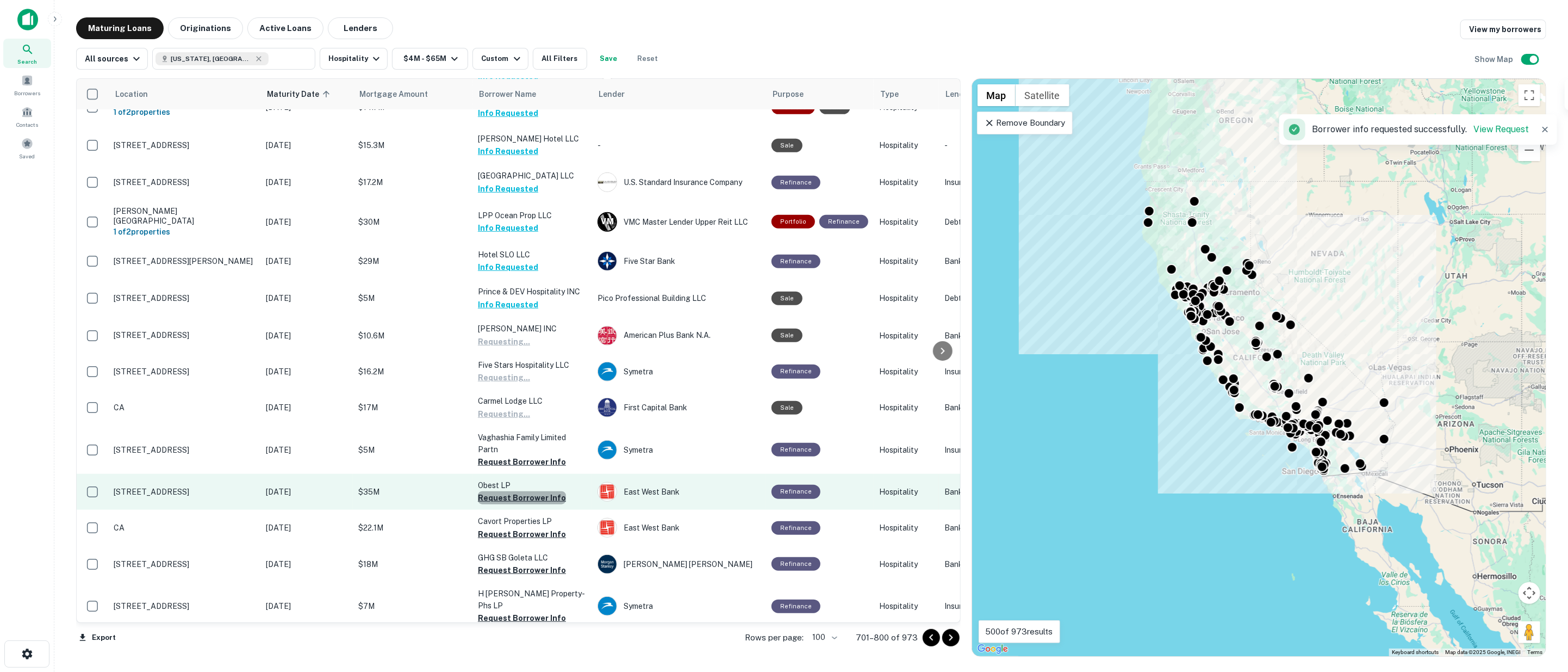
click at [530, 491] on button "Request Borrower Info" at bounding box center [522, 498] width 88 height 13
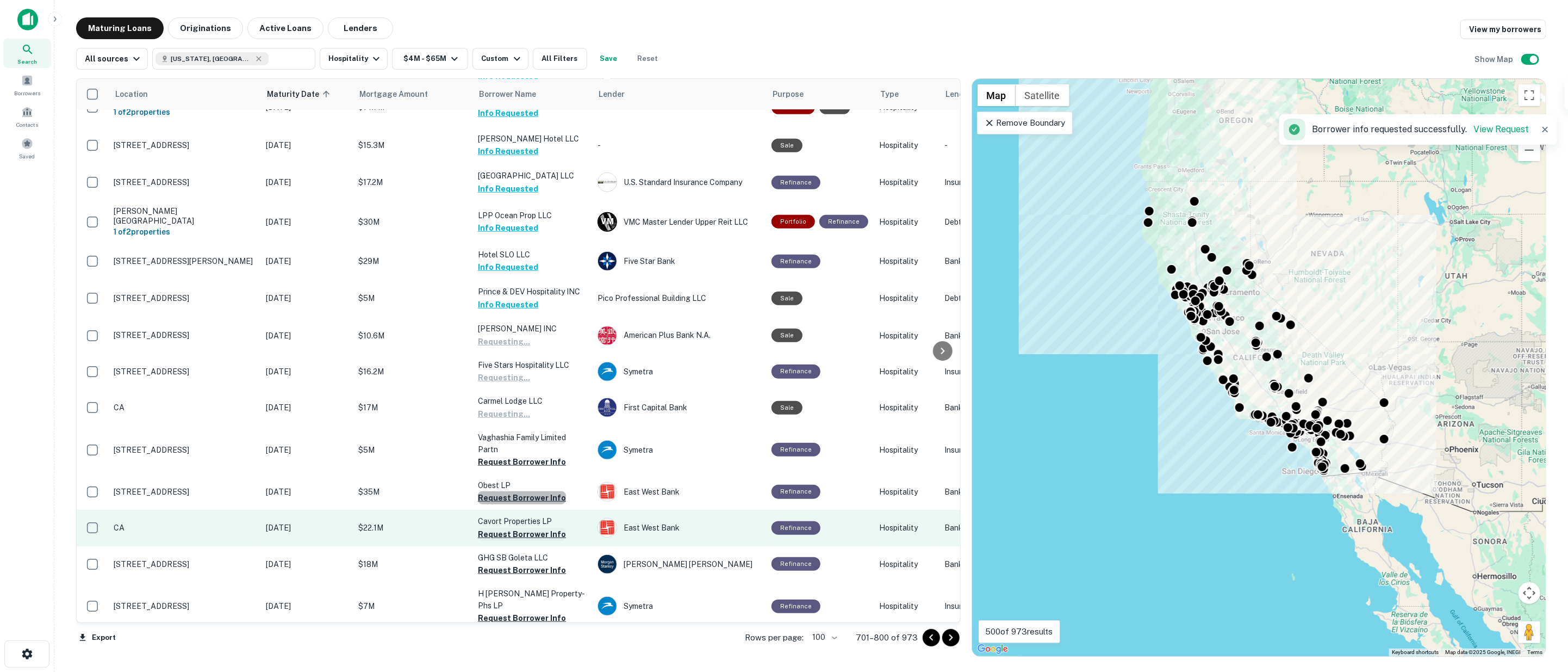
click at [528, 528] on button "Request Borrower Info" at bounding box center [522, 534] width 88 height 13
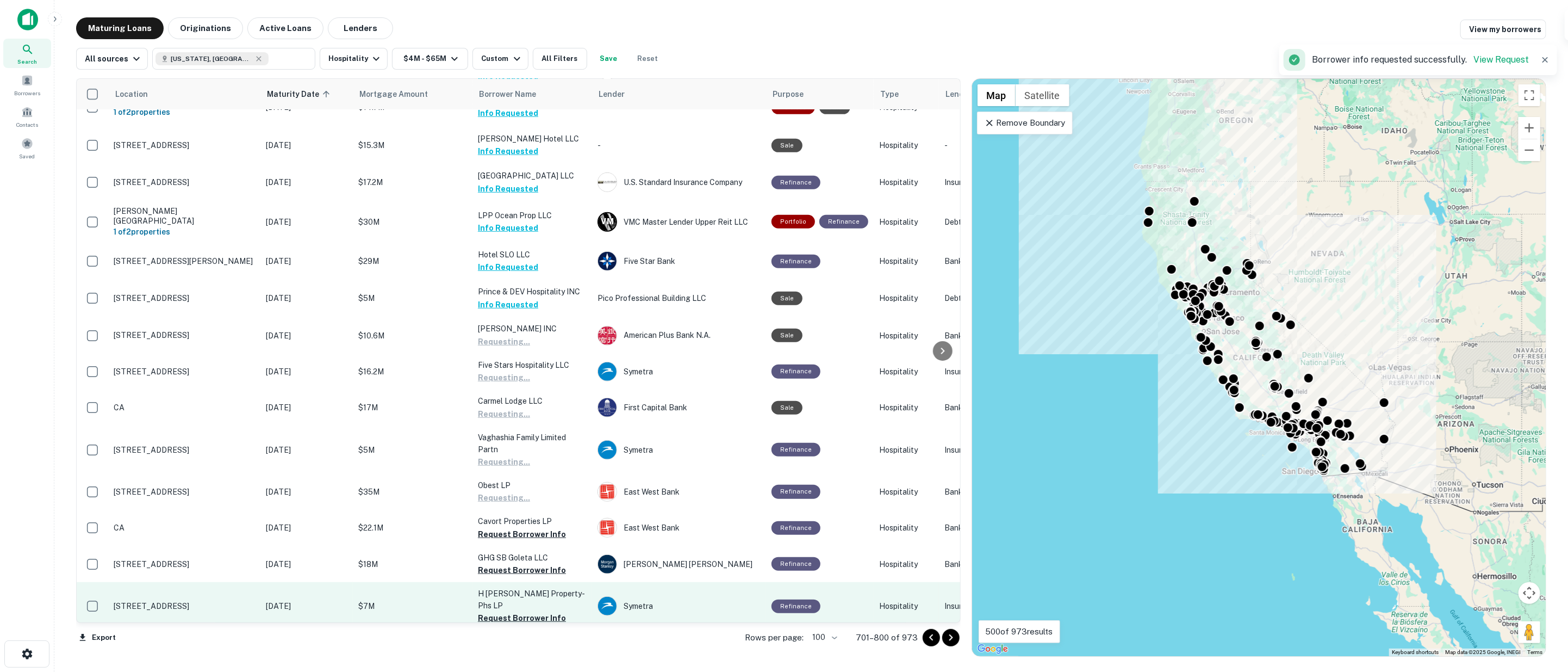
click at [525, 563] on button "Request Borrower Info" at bounding box center [522, 570] width 88 height 13
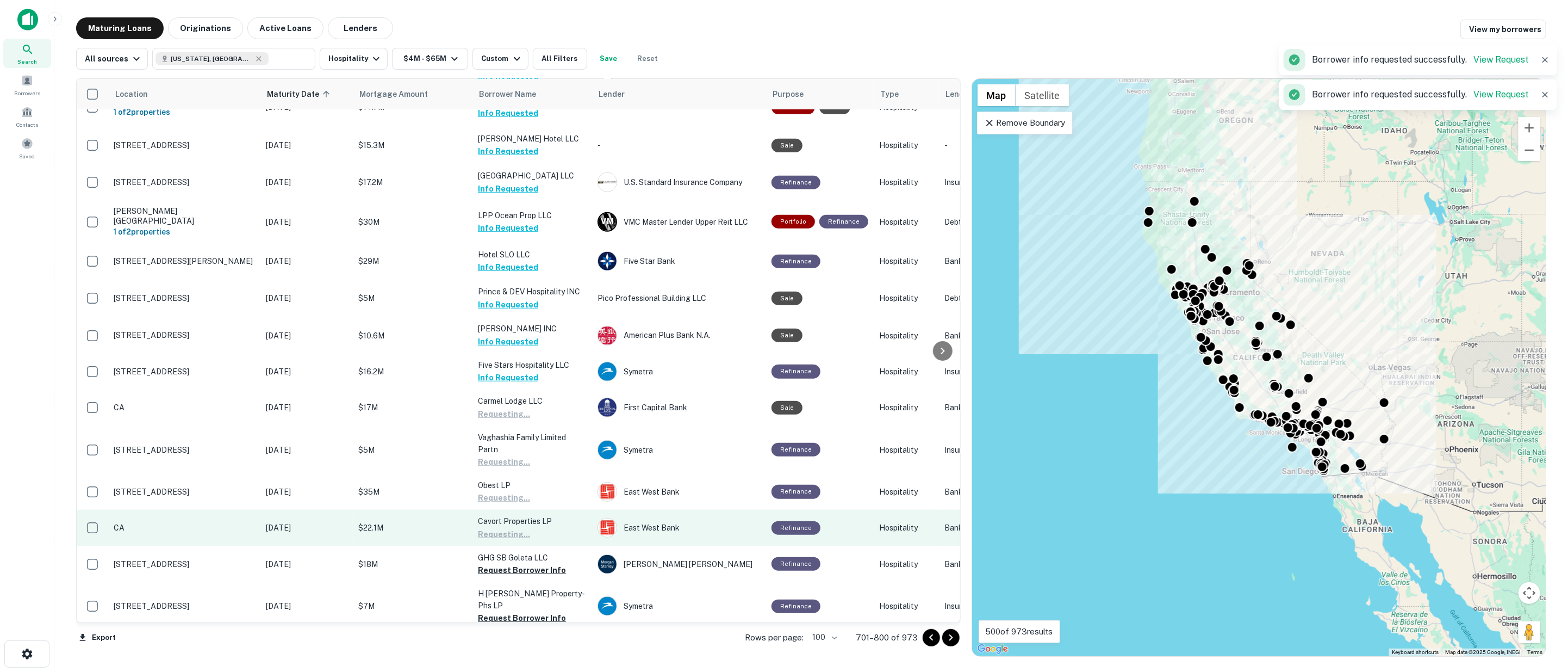
click at [525, 612] on button "Request Borrower Info" at bounding box center [522, 618] width 88 height 13
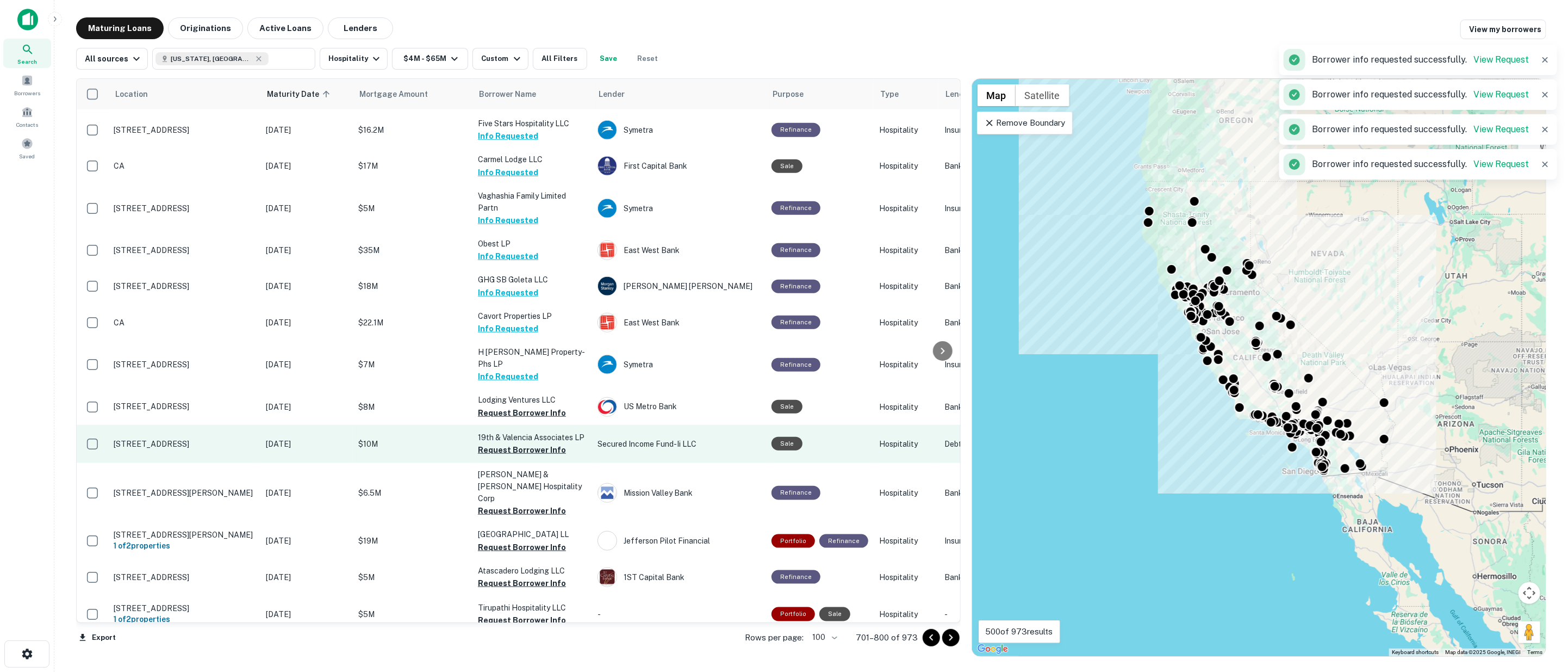
scroll to position [1088, 0]
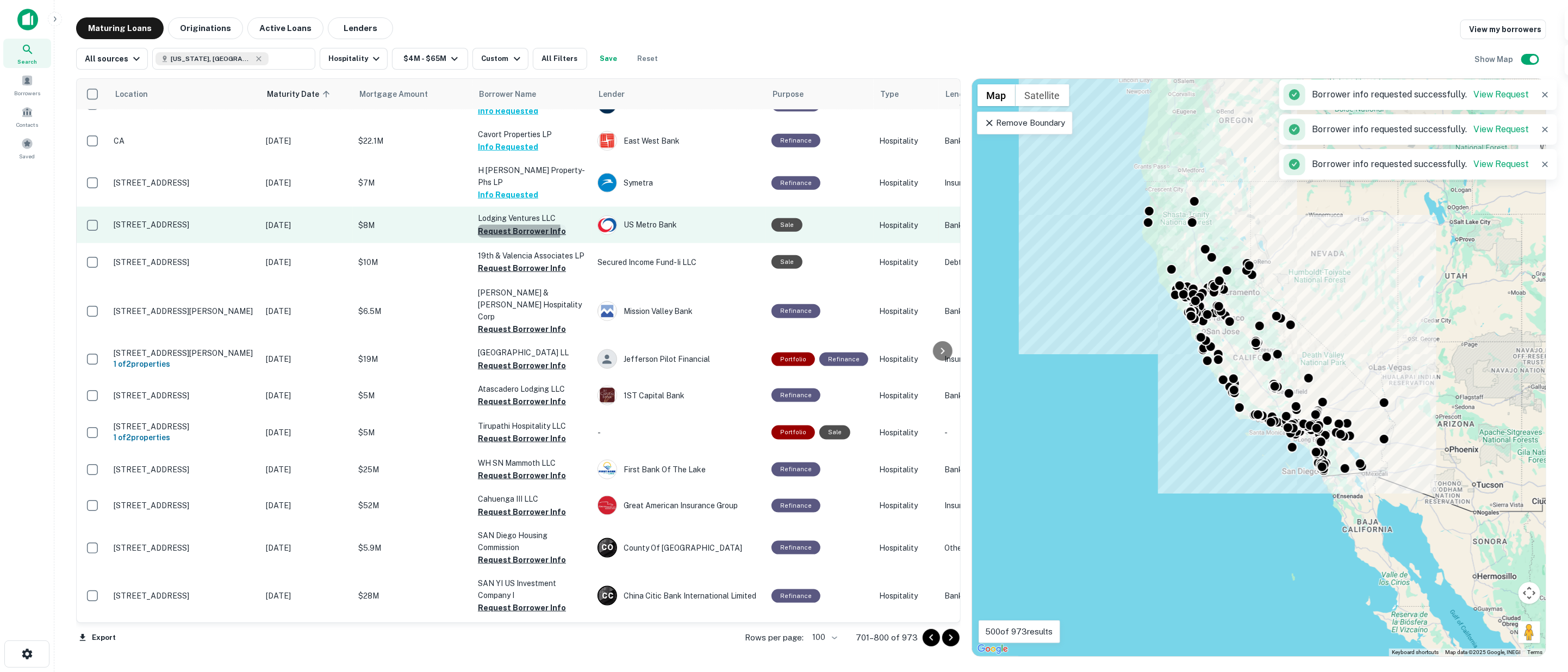
click at [505, 225] on button "Request Borrower Info" at bounding box center [522, 231] width 88 height 13
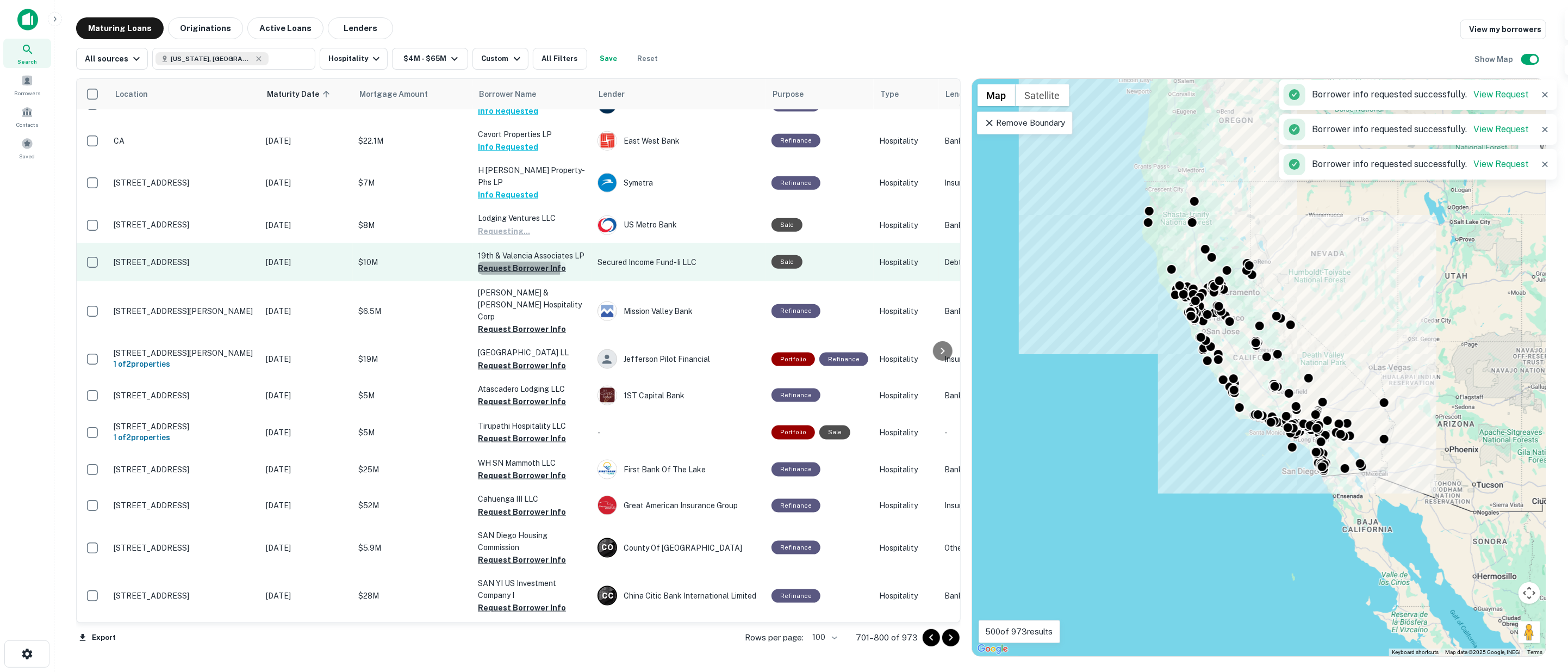
click at [505, 262] on button "Request Borrower Info" at bounding box center [522, 268] width 88 height 13
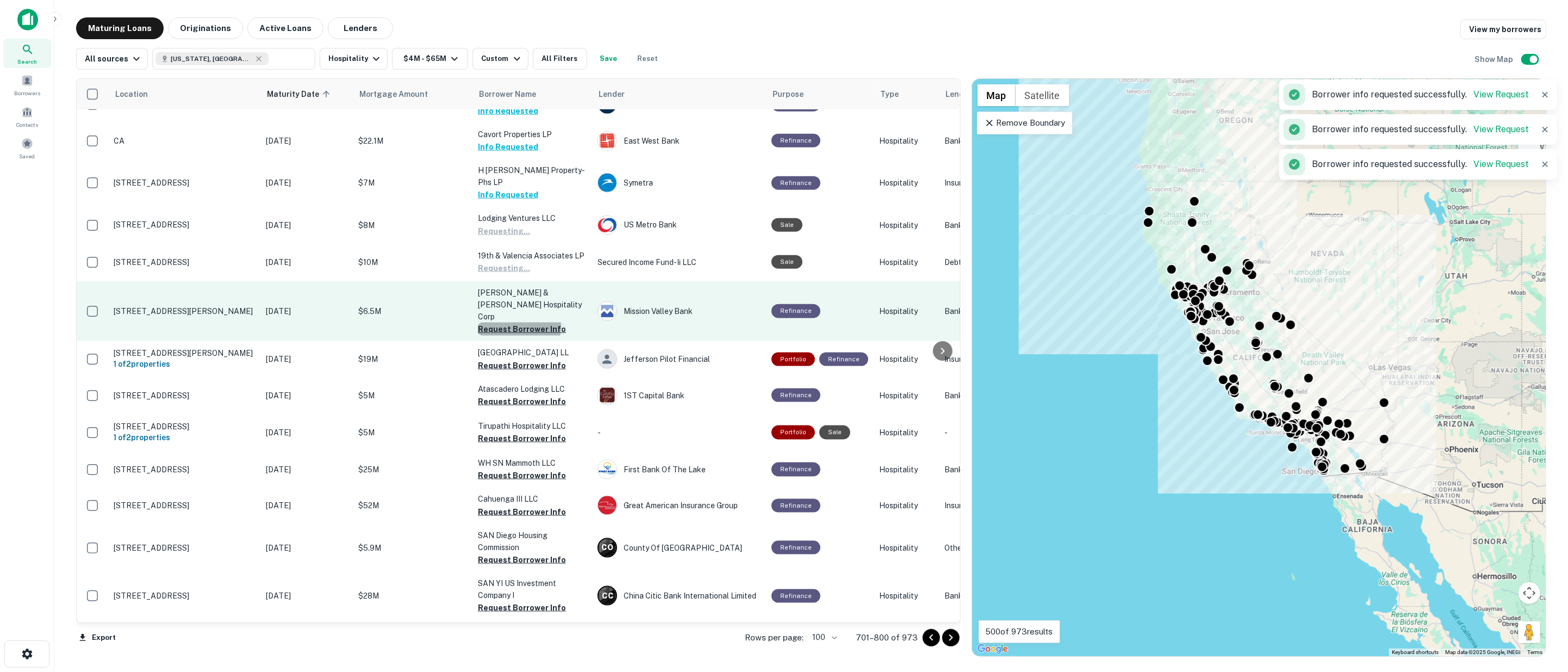
click at [508, 322] on button "Request Borrower Info" at bounding box center [522, 329] width 88 height 13
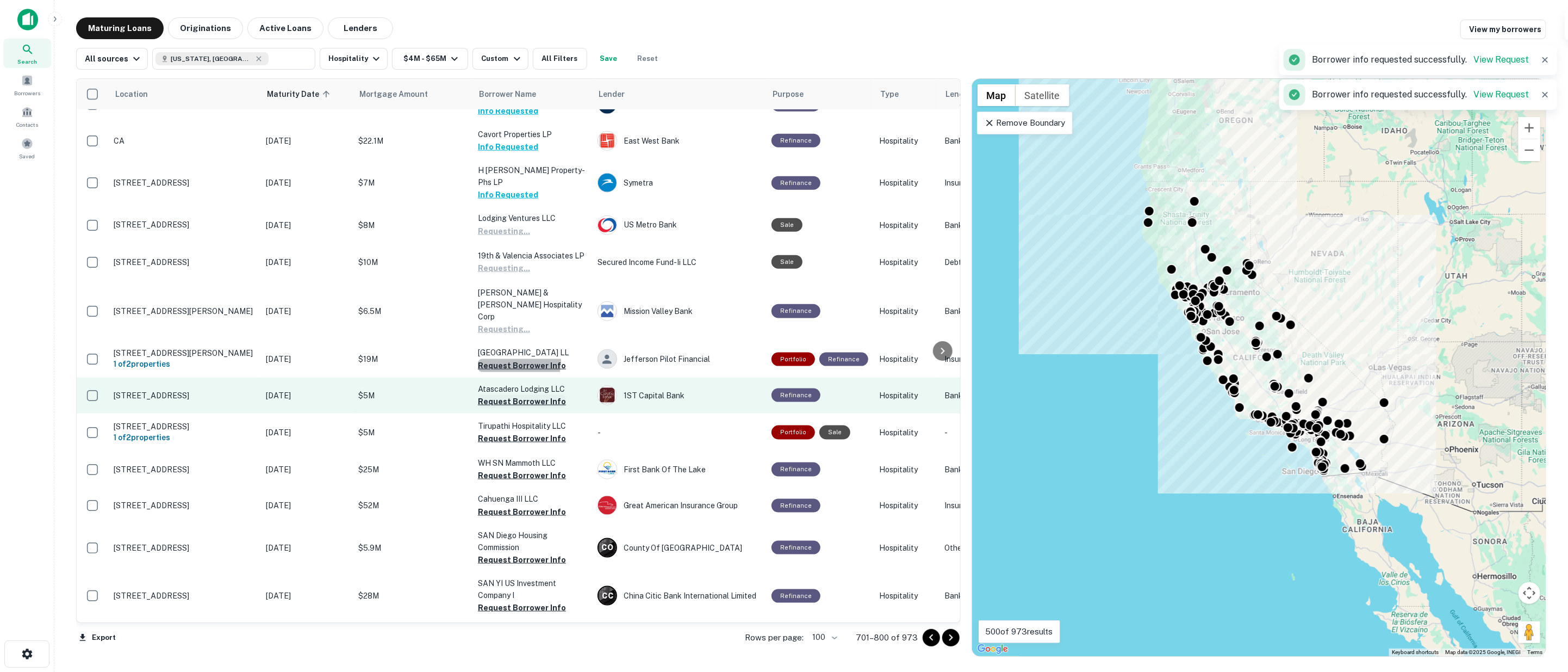
drag, startPoint x: 508, startPoint y: 326, endPoint x: 509, endPoint y: 362, distance: 36.0
click at [508, 359] on button "Request Borrower Info" at bounding box center [522, 365] width 88 height 13
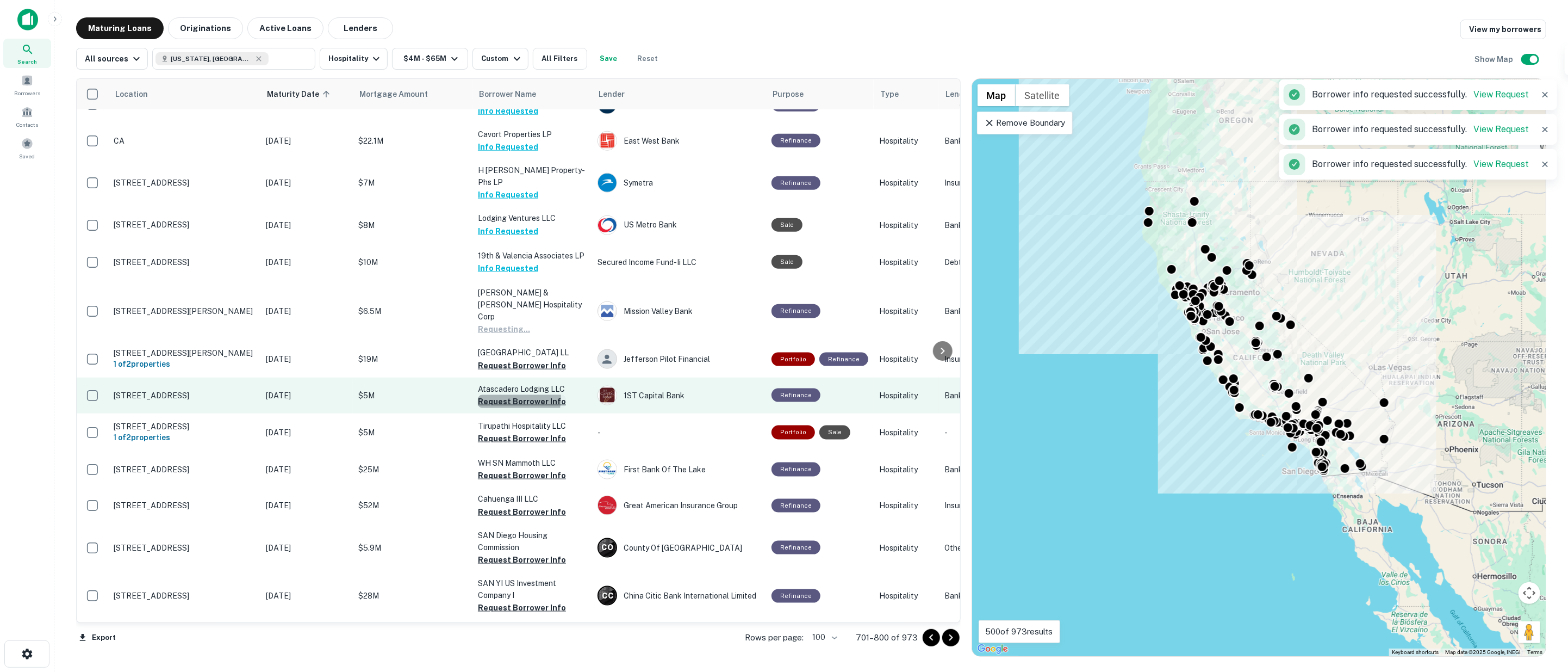
click at [509, 395] on button "Request Borrower Info" at bounding box center [522, 402] width 88 height 13
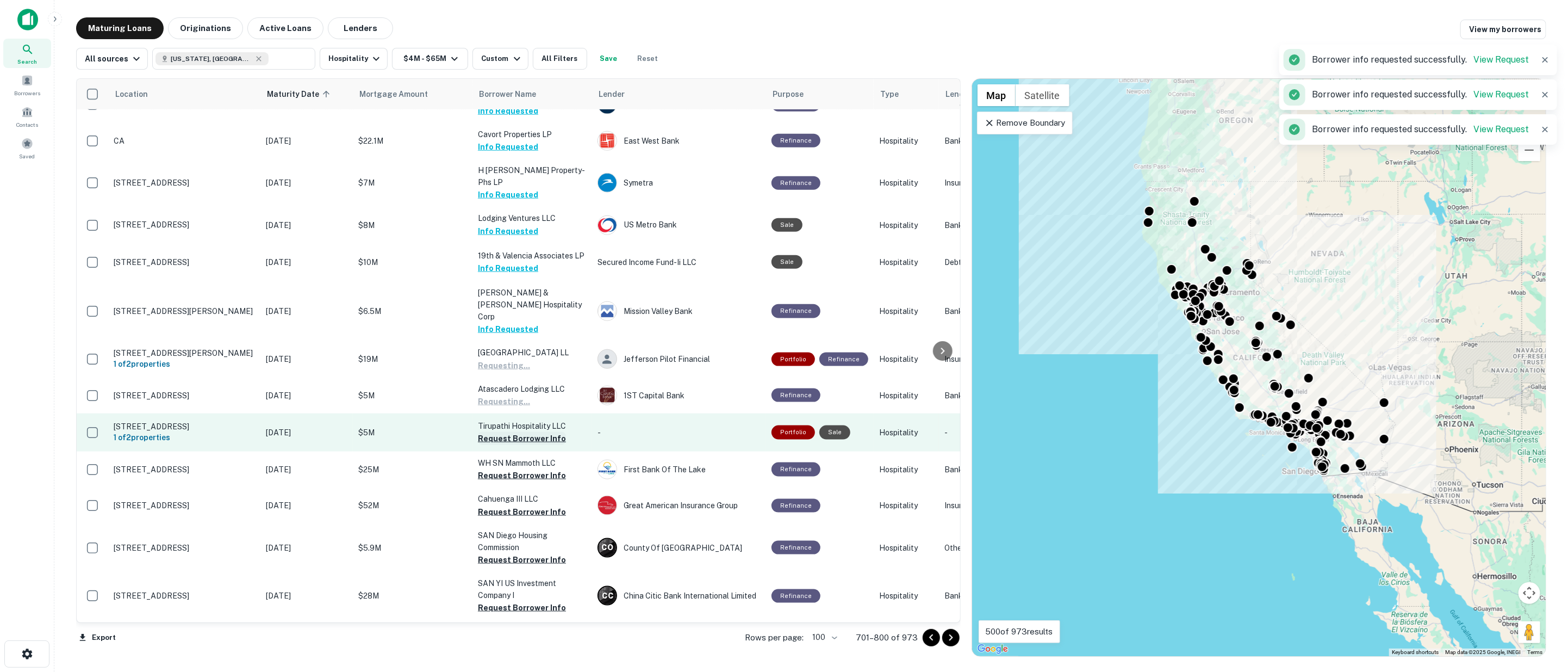
click at [512, 432] on button "Request Borrower Info" at bounding box center [522, 439] width 88 height 13
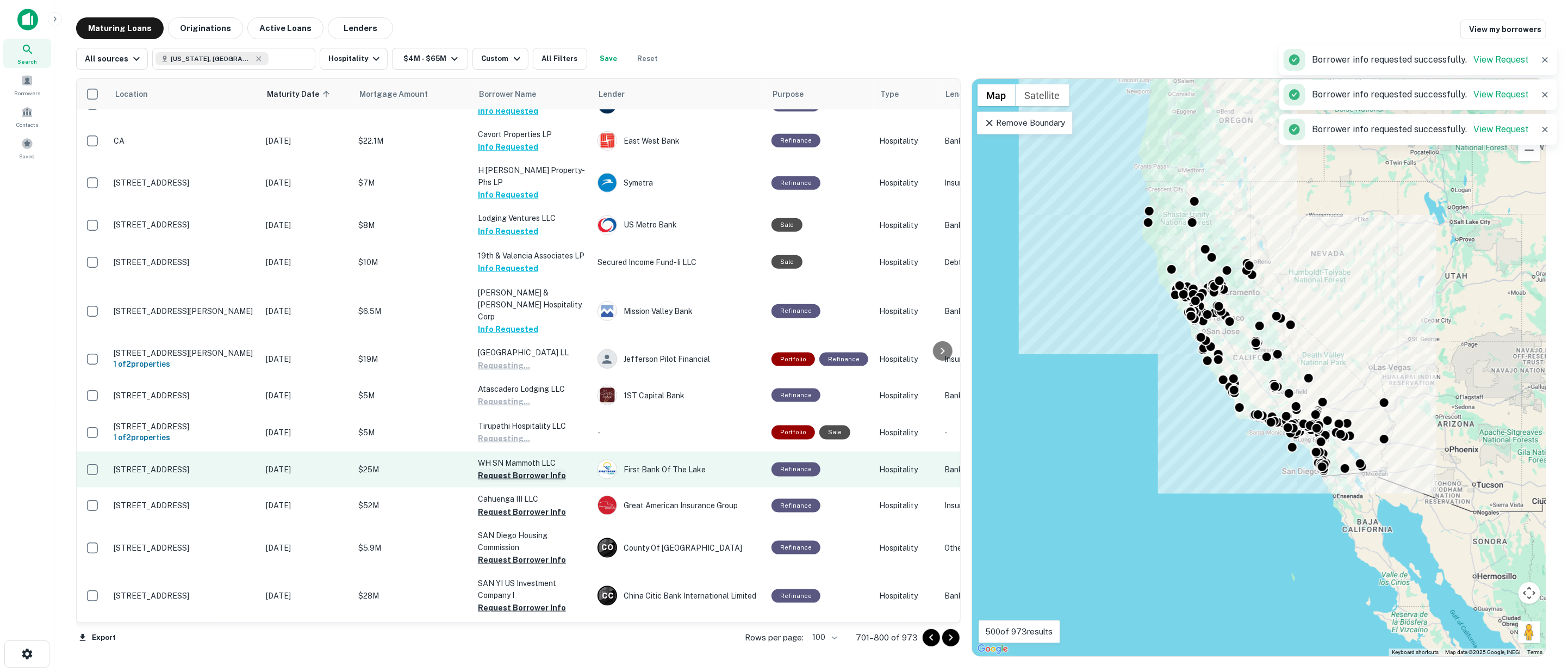
click at [526, 469] on button "Request Borrower Info" at bounding box center [522, 476] width 88 height 13
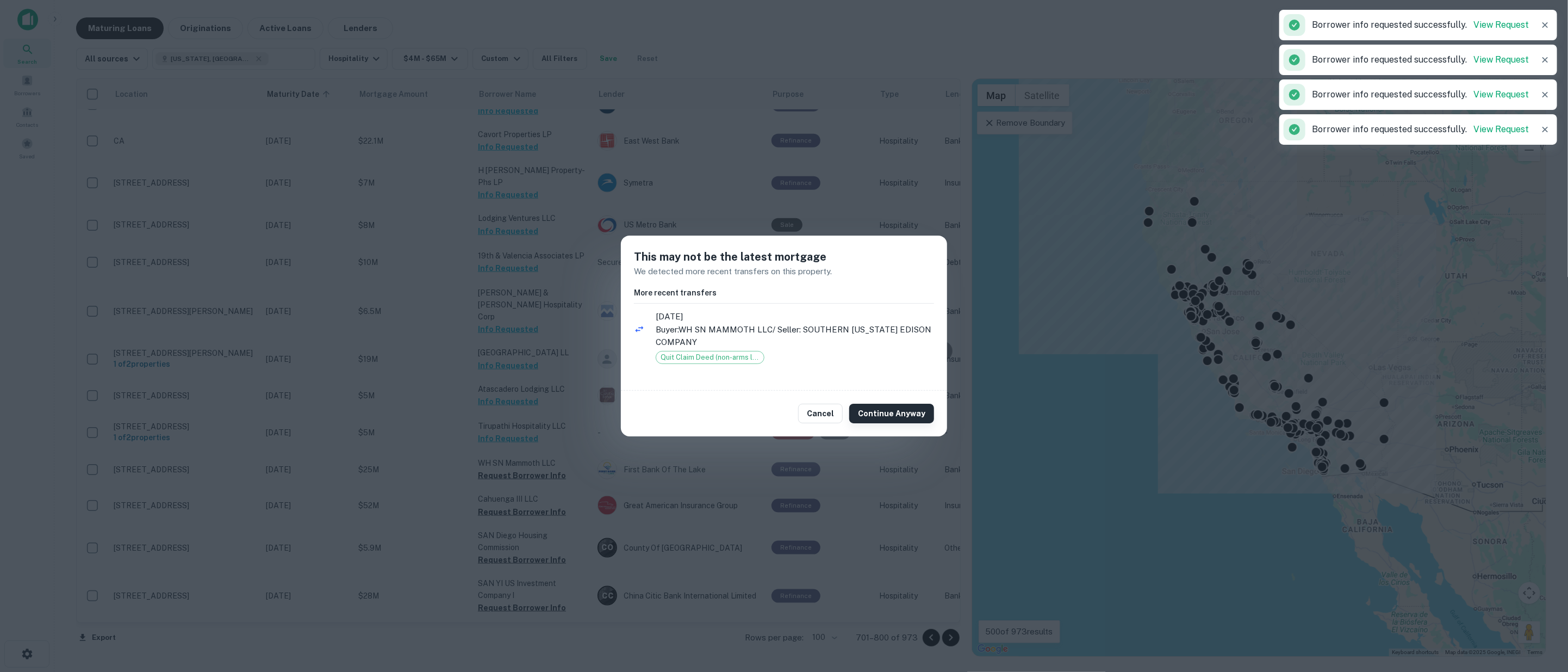
click at [886, 414] on button "Continue Anyway" at bounding box center [892, 413] width 85 height 19
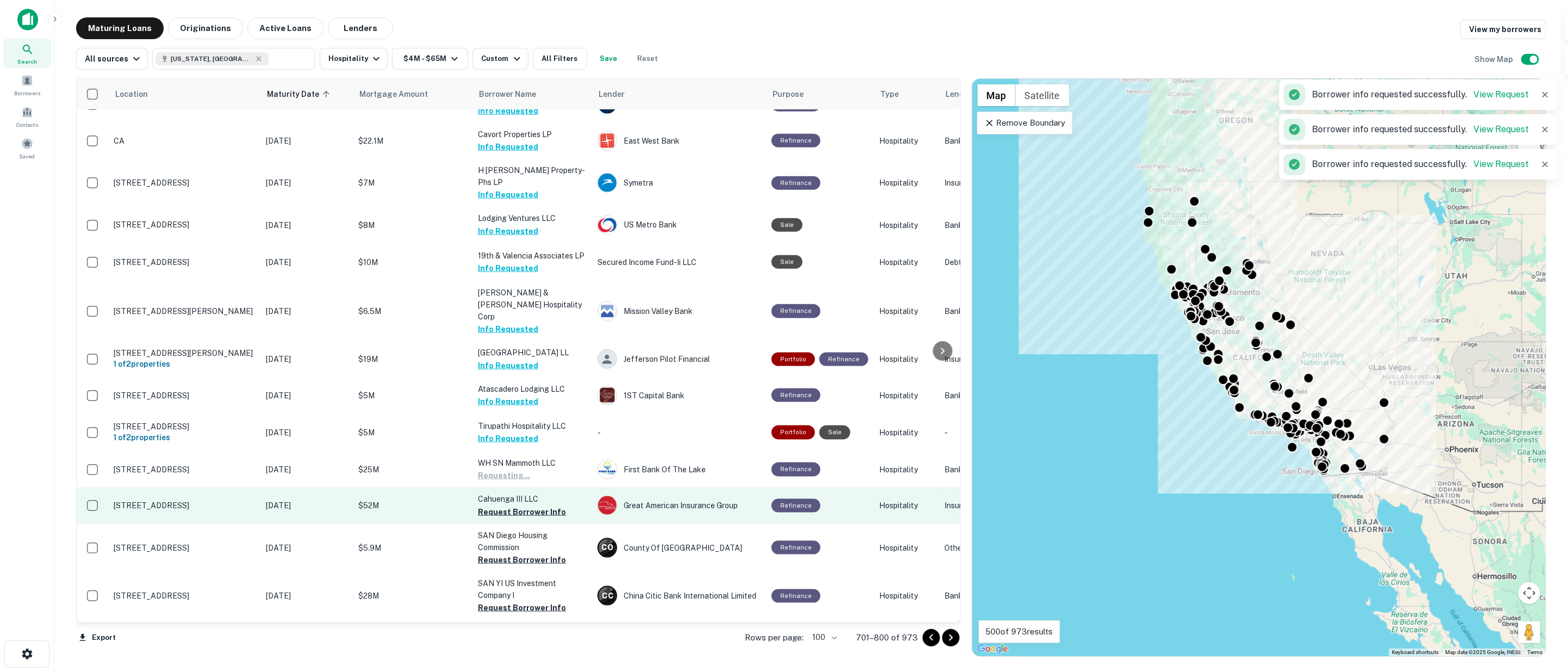
click at [528, 506] on button "Request Borrower Info" at bounding box center [522, 512] width 88 height 13
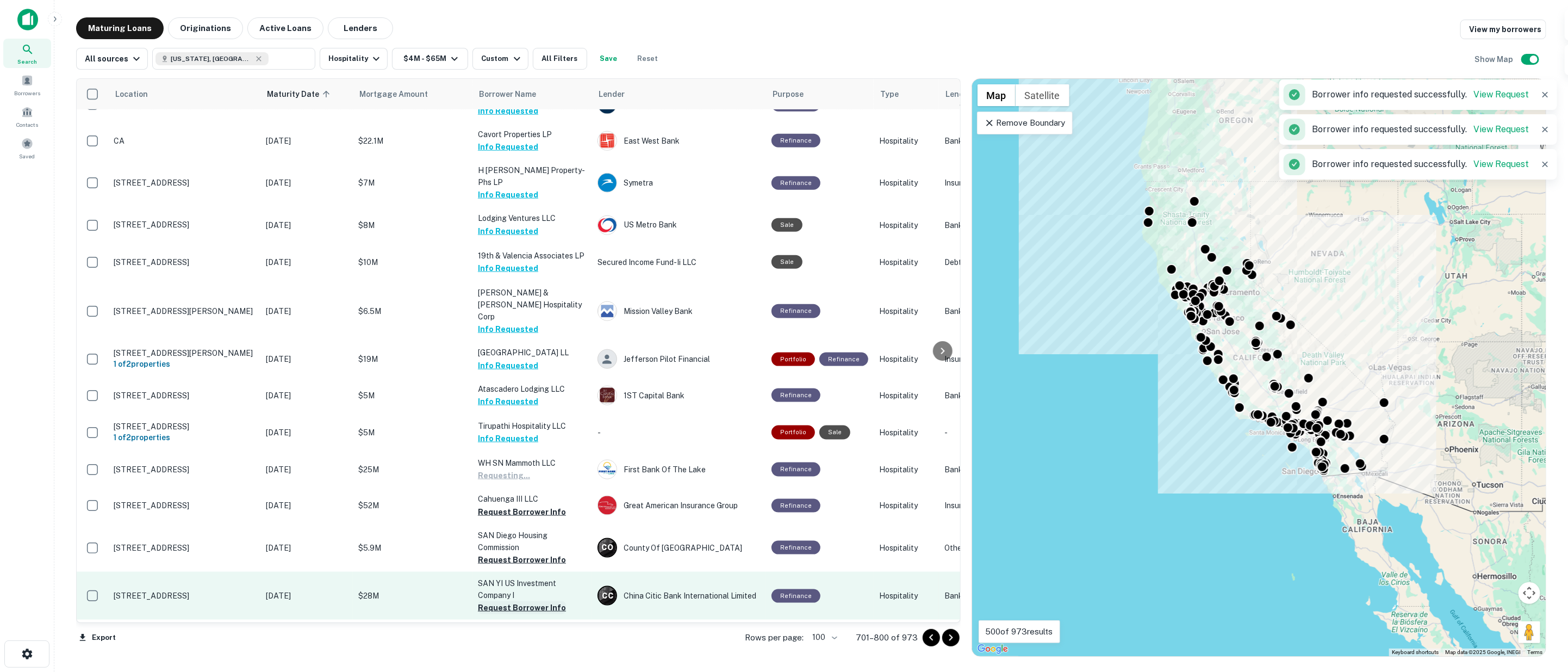
click at [518, 553] on button "Request Borrower Info" at bounding box center [522, 560] width 88 height 13
click at [514, 601] on button "Request Borrower Info" at bounding box center [522, 608] width 88 height 13
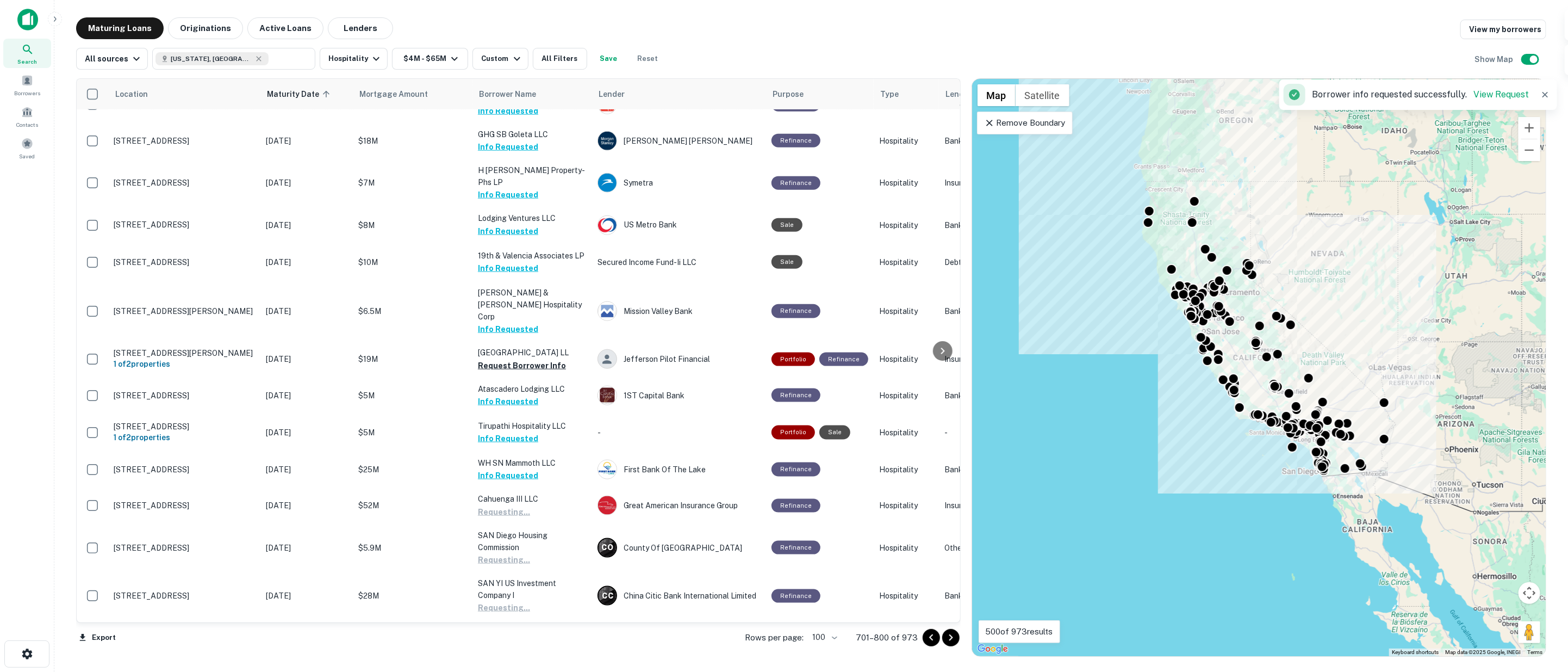
scroll to position [1330, 0]
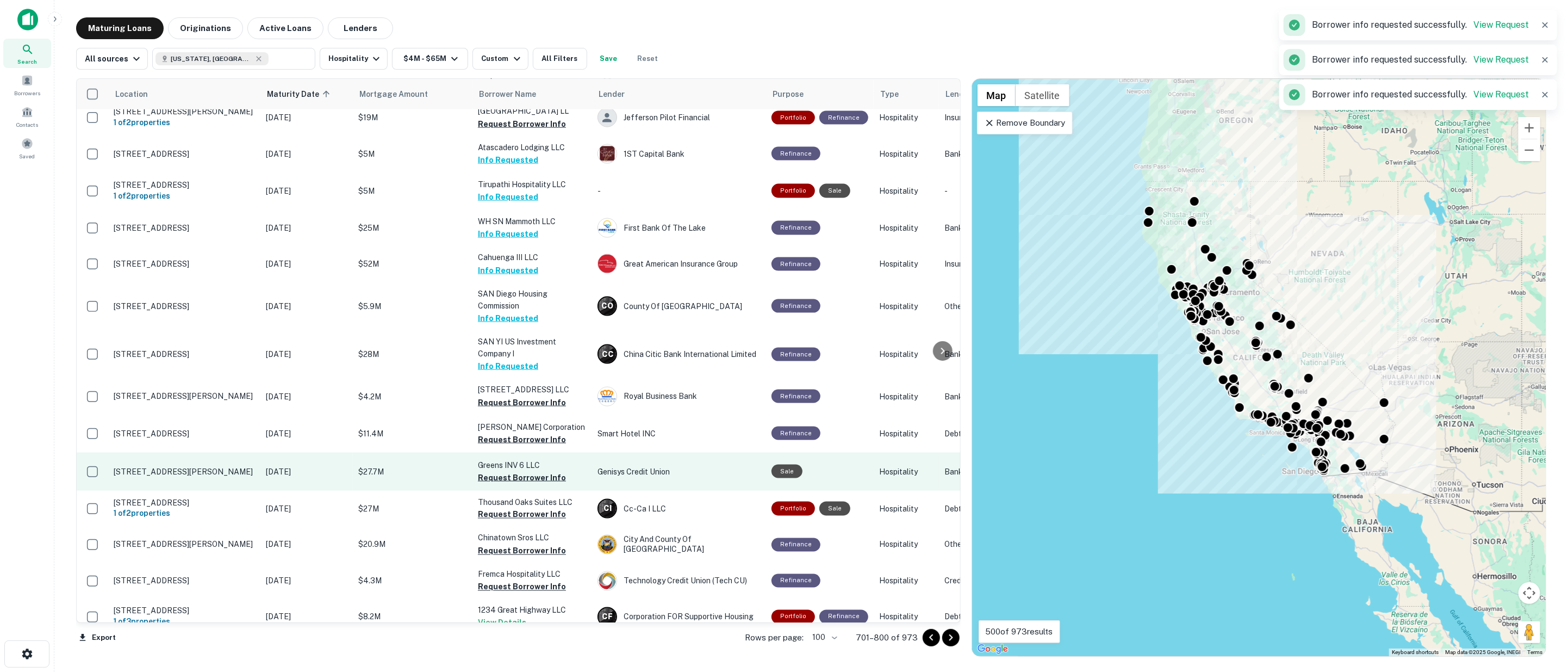
drag, startPoint x: 524, startPoint y: 366, endPoint x: 526, endPoint y: 430, distance: 64.0
click at [524, 396] on button "Request Borrower Info" at bounding box center [522, 402] width 88 height 13
click at [526, 433] on button "Request Borrower Info" at bounding box center [522, 439] width 88 height 13
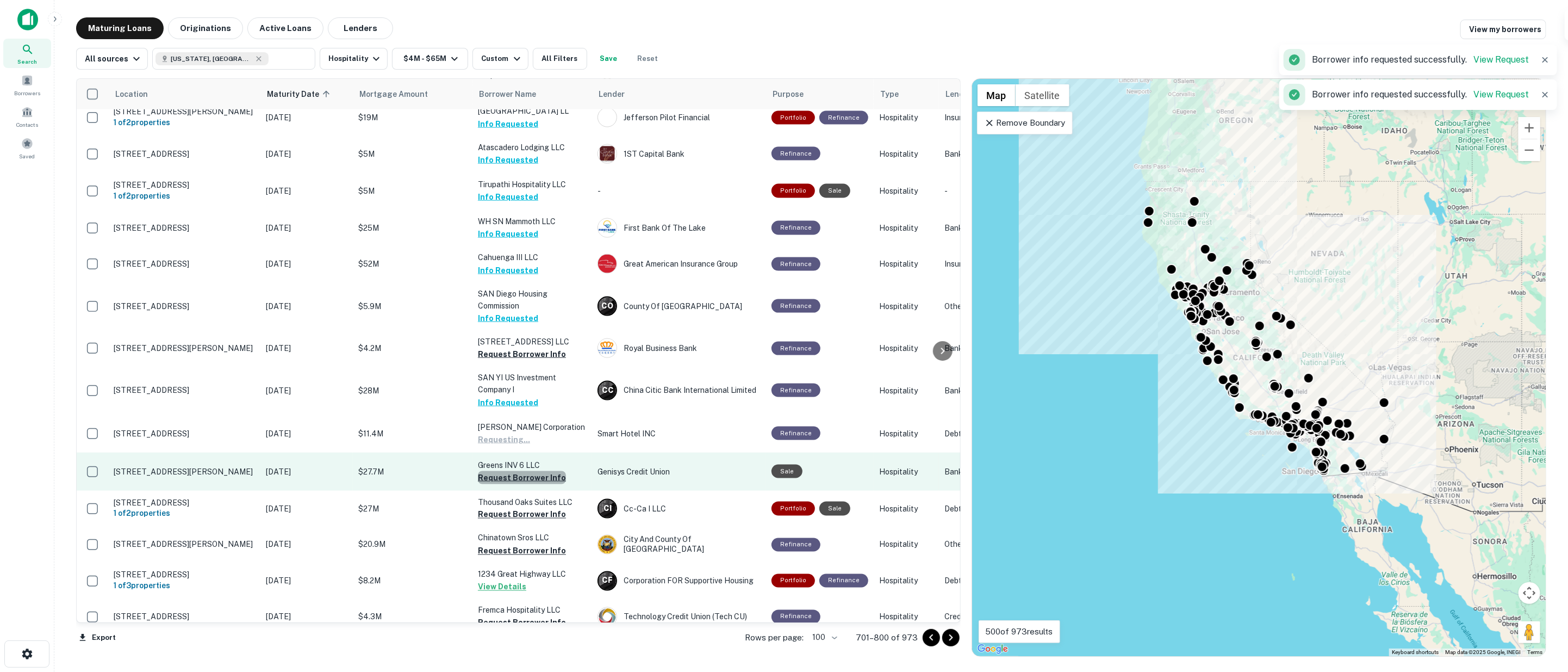
click at [526, 471] on button "Request Borrower Info" at bounding box center [522, 478] width 88 height 13
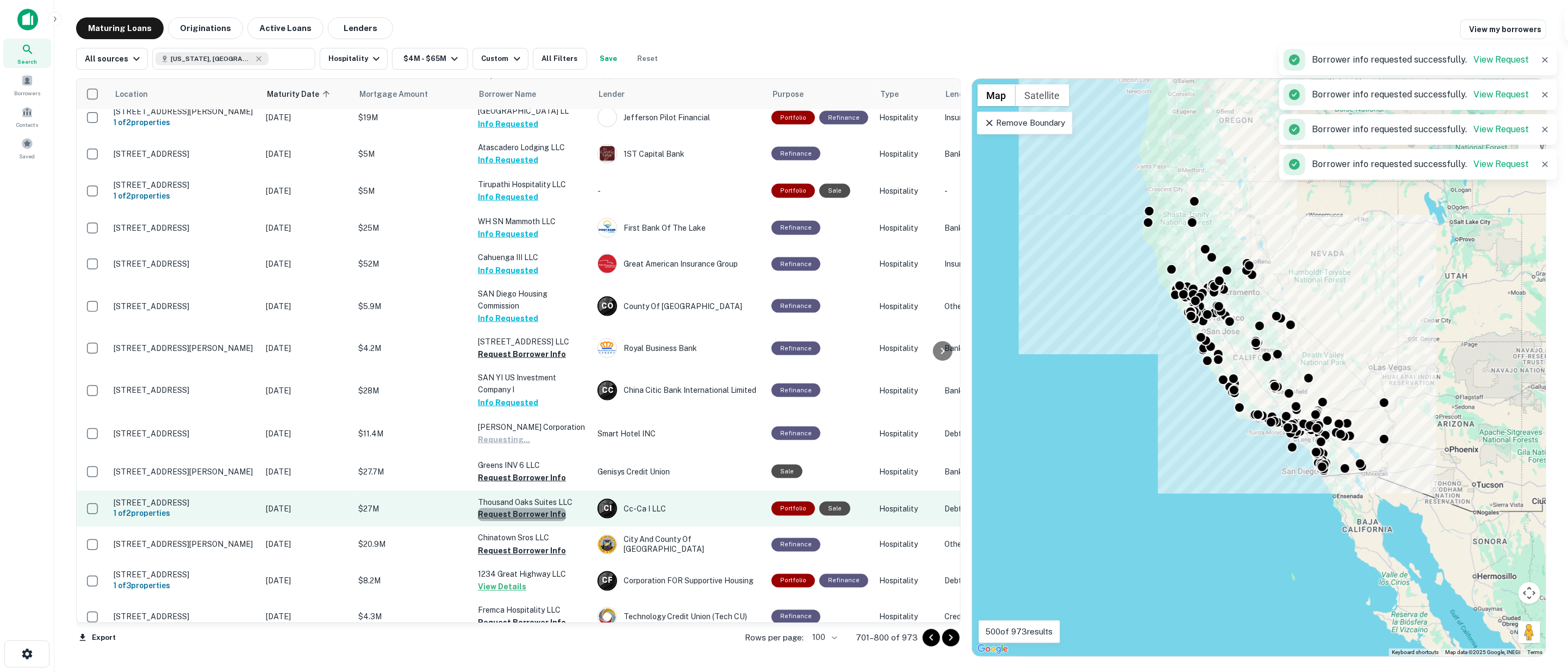
click at [525, 508] on button "Request Borrower Info" at bounding box center [522, 515] width 88 height 13
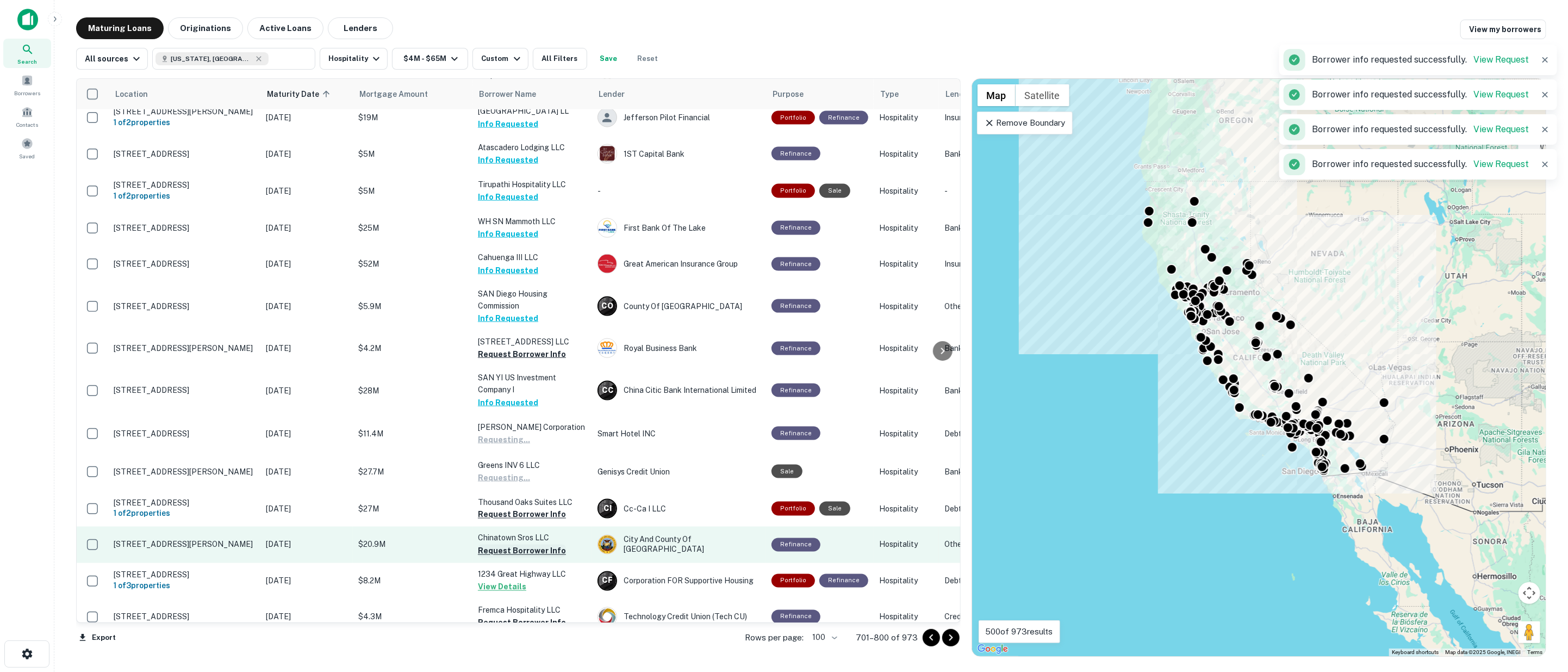
click at [529, 545] on button "Request Borrower Info" at bounding box center [522, 551] width 88 height 13
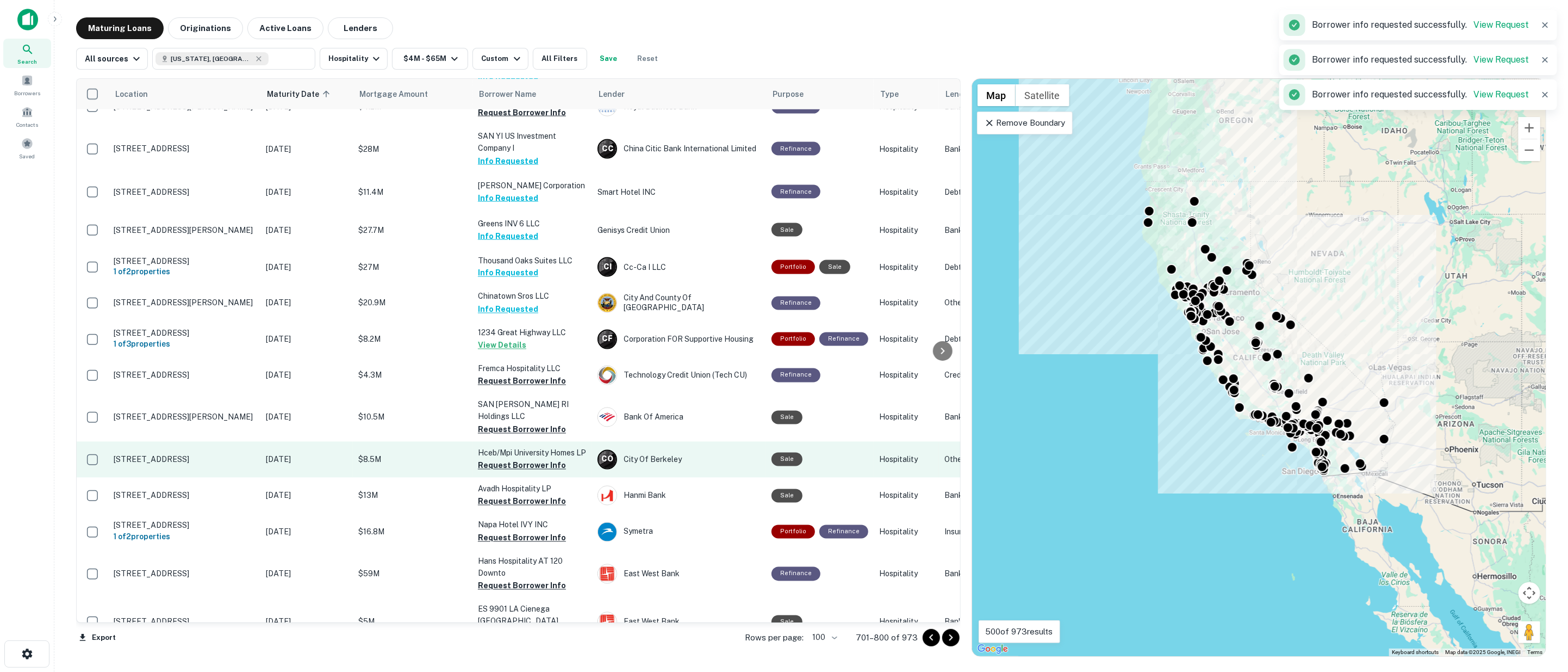
scroll to position [1632, 0]
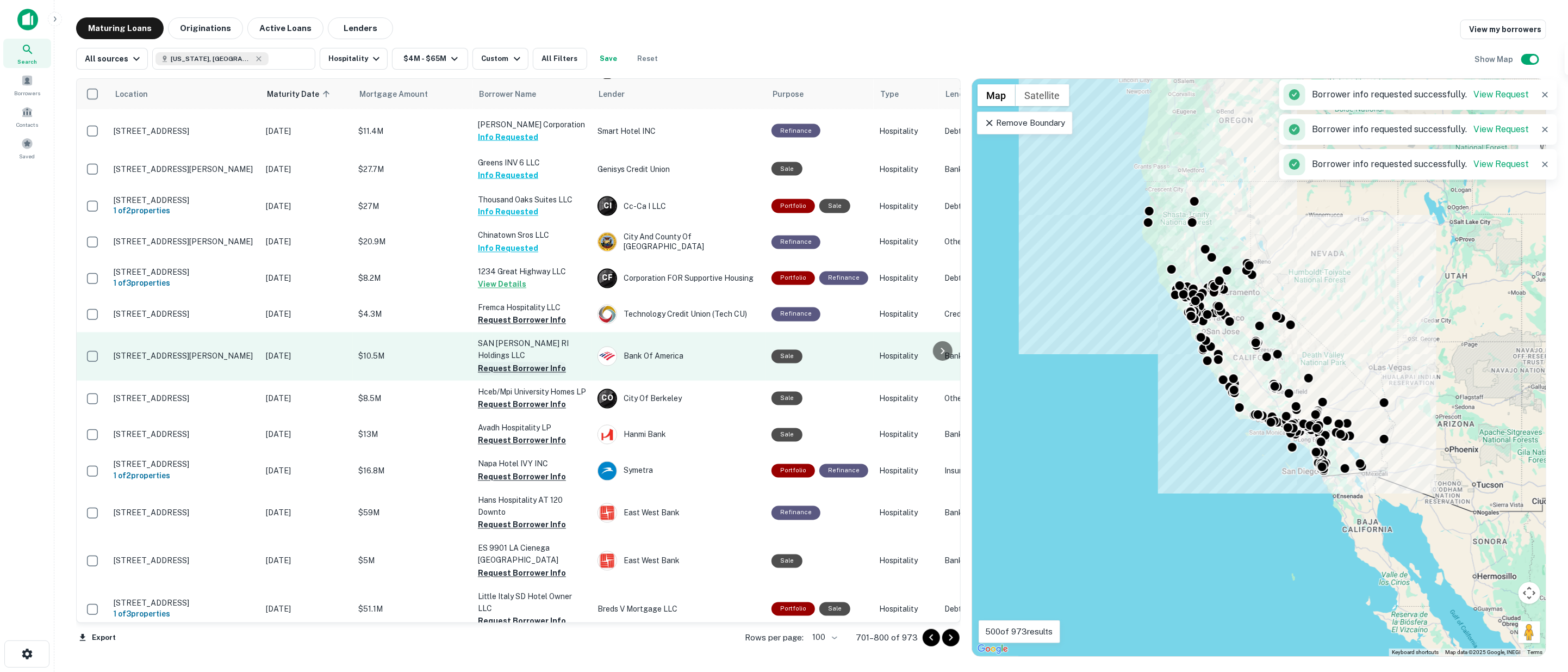
click at [501, 314] on button "Request Borrower Info" at bounding box center [522, 320] width 88 height 13
click at [508, 362] on button "Request Borrower Info" at bounding box center [522, 368] width 88 height 13
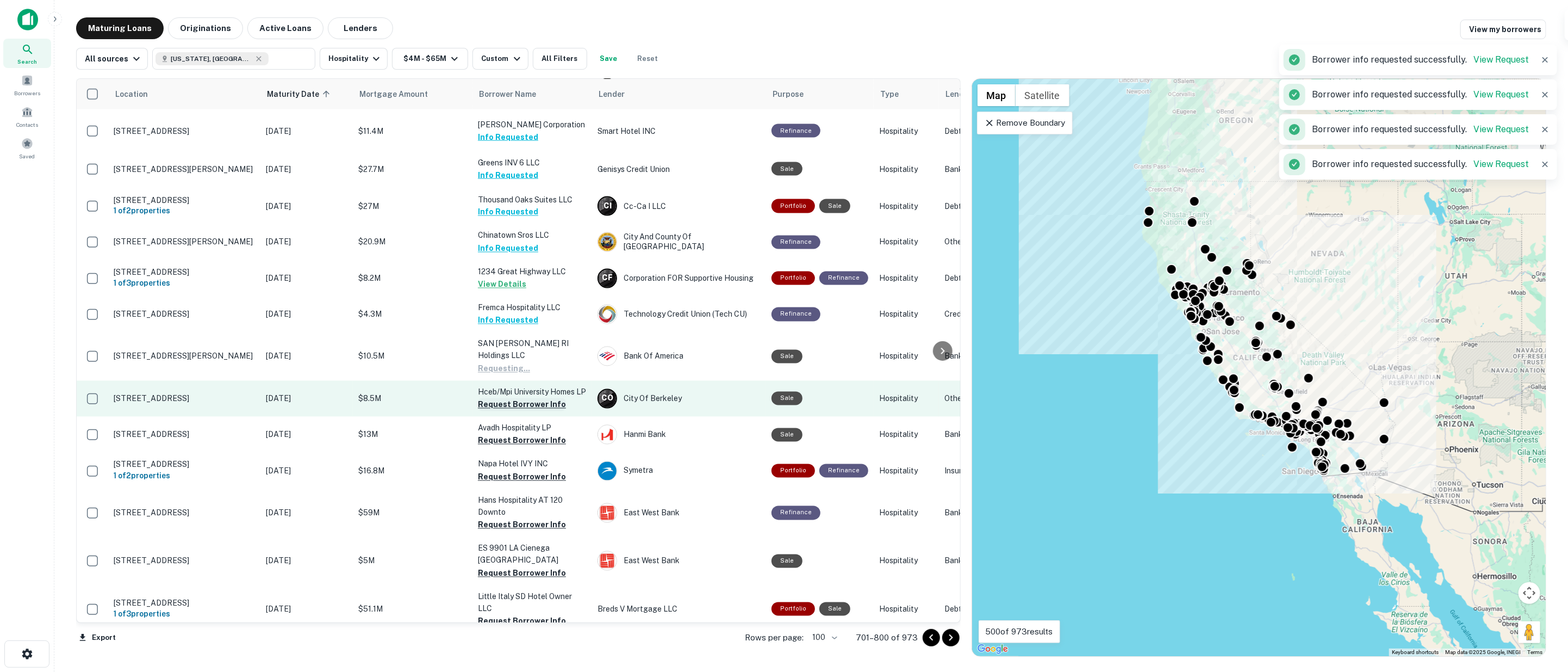
click at [512, 398] on button "Request Borrower Info" at bounding box center [522, 405] width 88 height 13
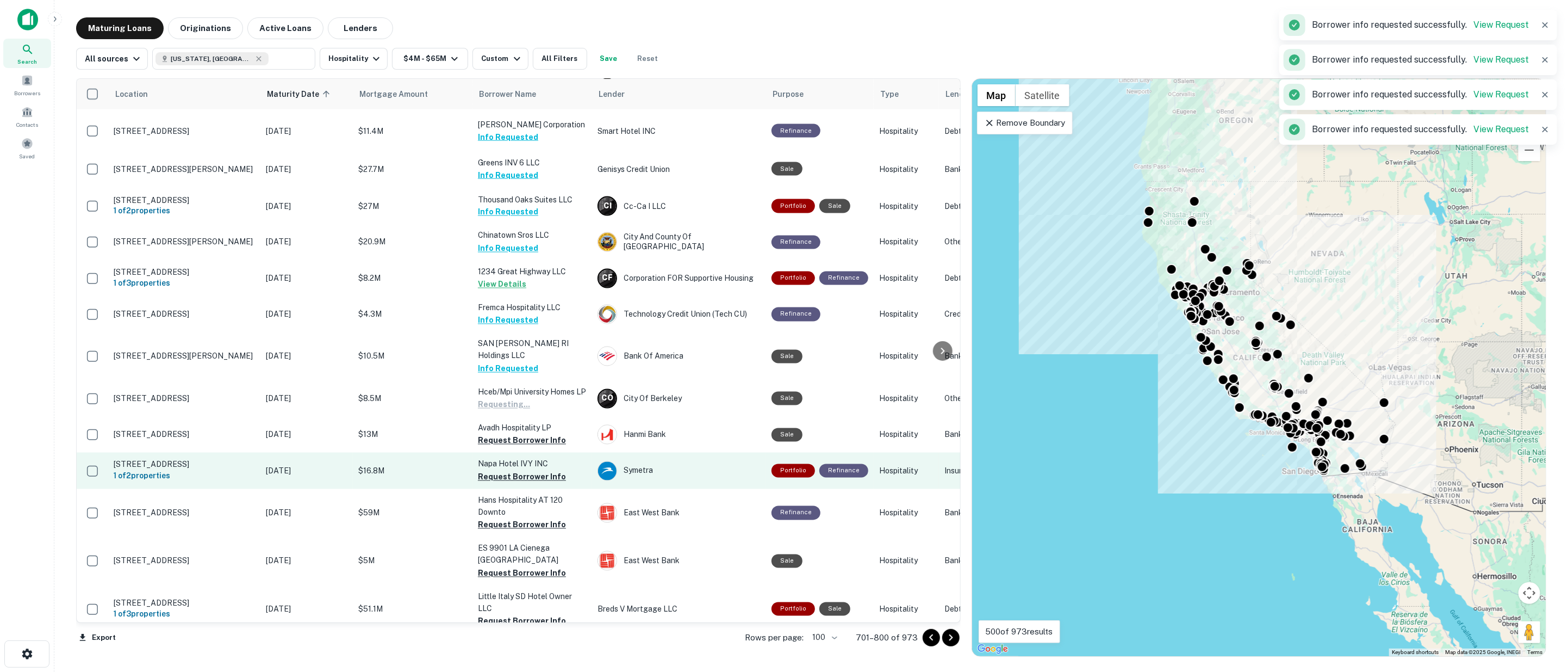
click at [509, 434] on button "Request Borrower Info" at bounding box center [522, 441] width 88 height 13
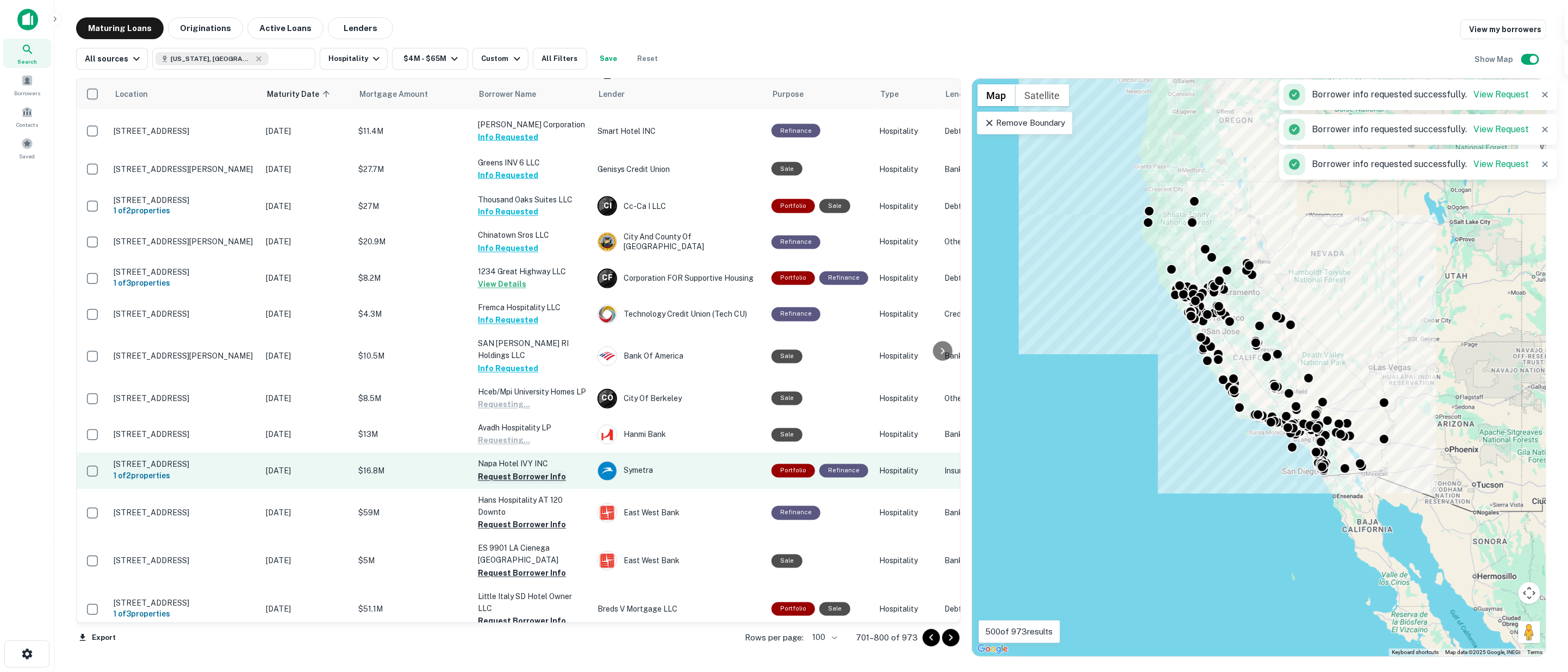
click at [512, 471] on button "Request Borrower Info" at bounding box center [522, 477] width 88 height 13
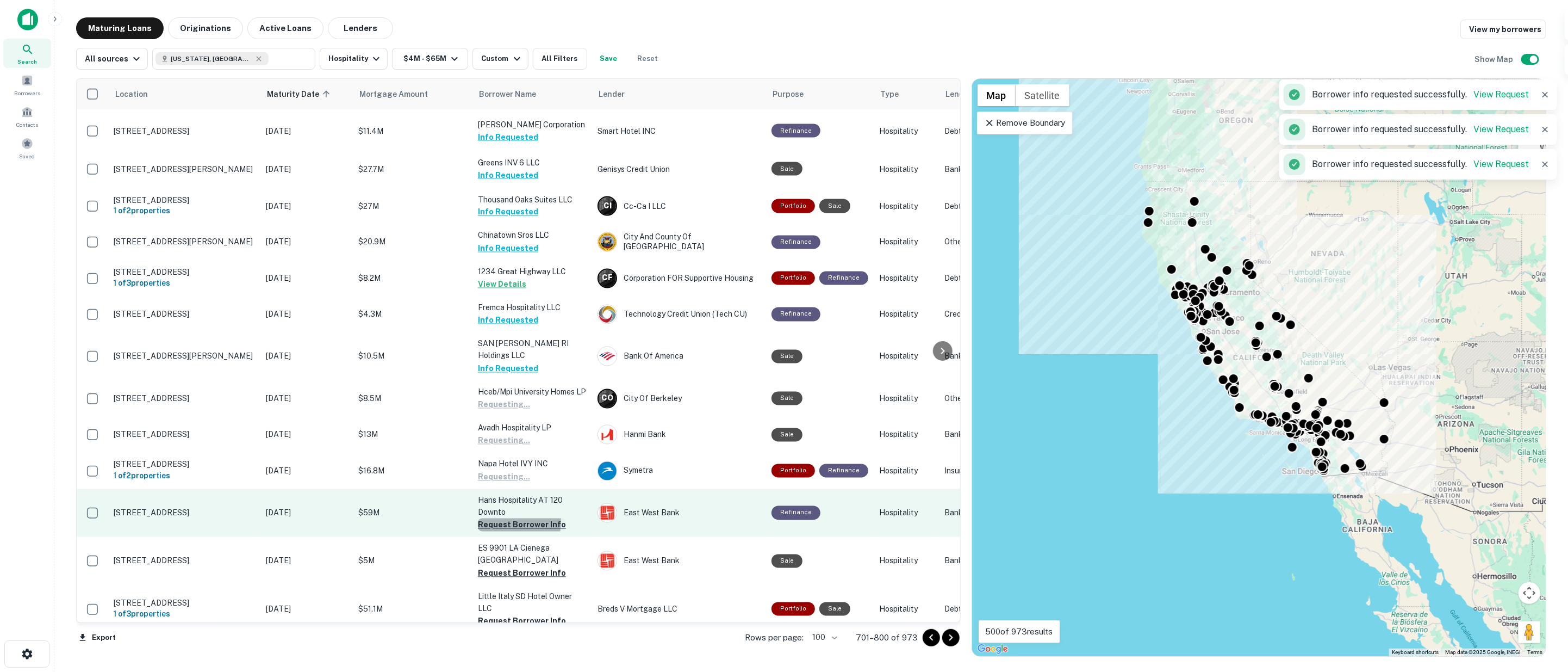
click at [515, 519] on button "Request Borrower Info" at bounding box center [522, 525] width 88 height 13
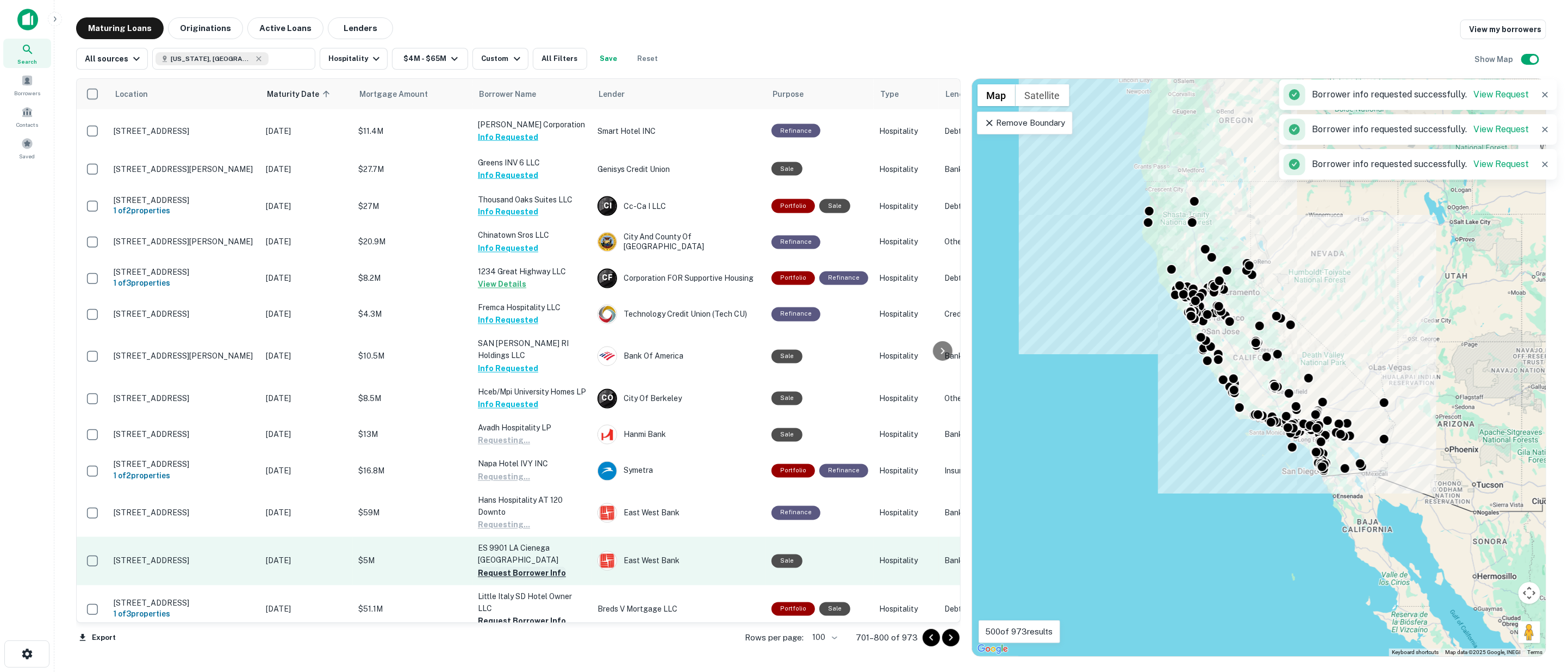
click at [518, 567] on button "Request Borrower Info" at bounding box center [522, 573] width 88 height 13
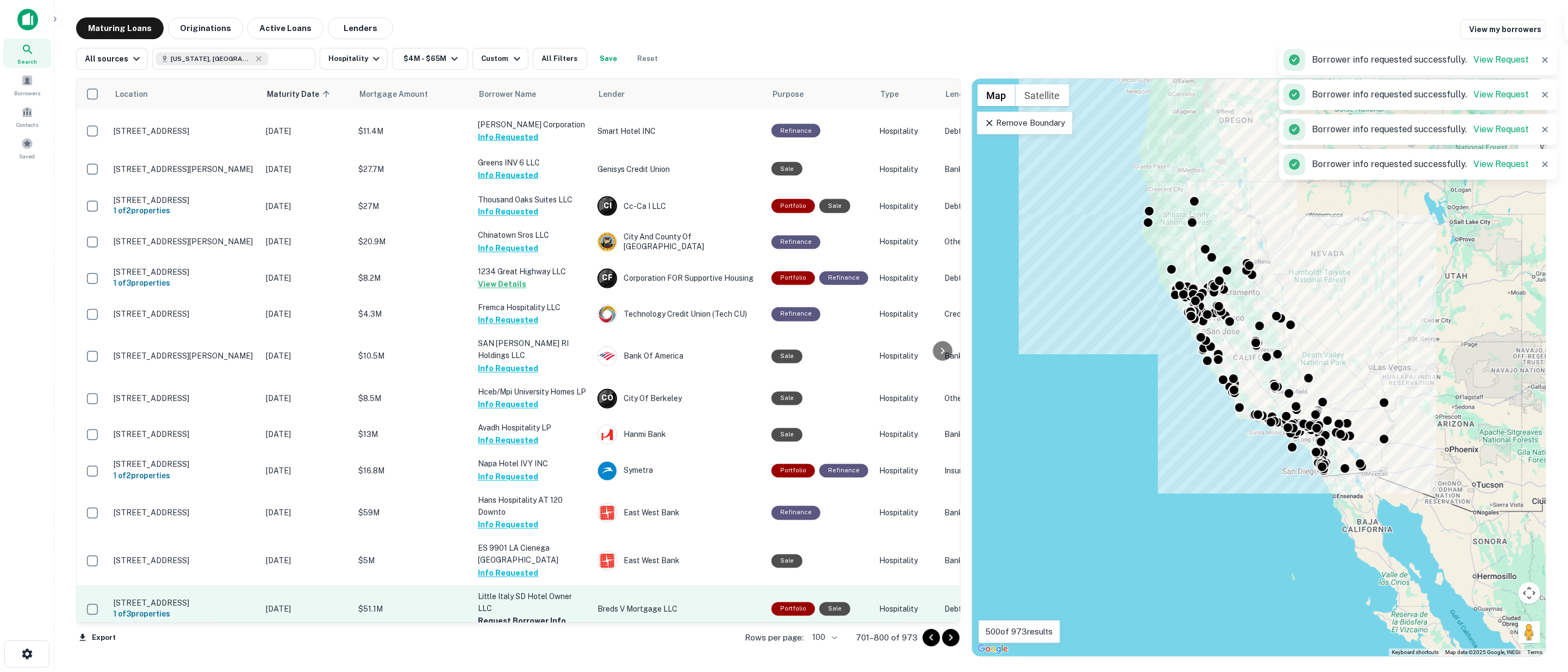
click at [519, 615] on button "Request Borrower Info" at bounding box center [522, 621] width 88 height 13
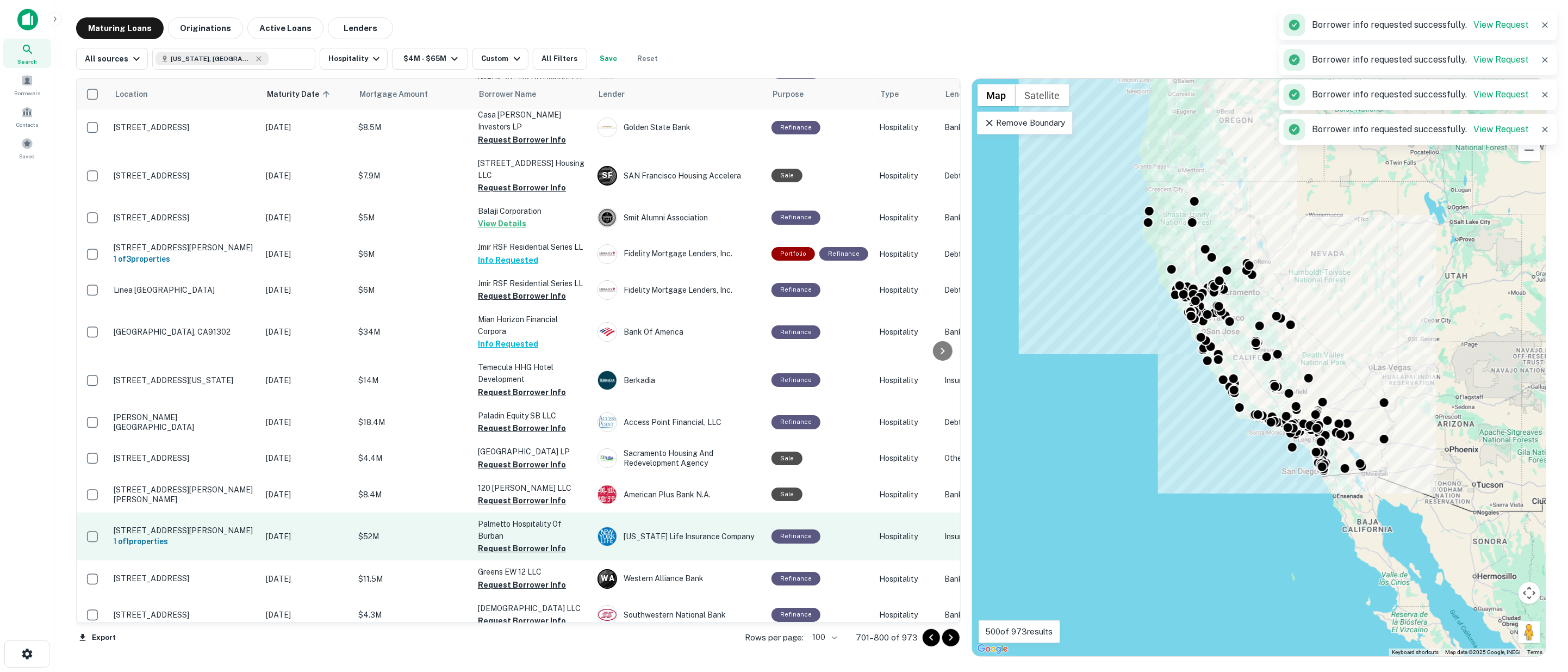
scroll to position [3368, 0]
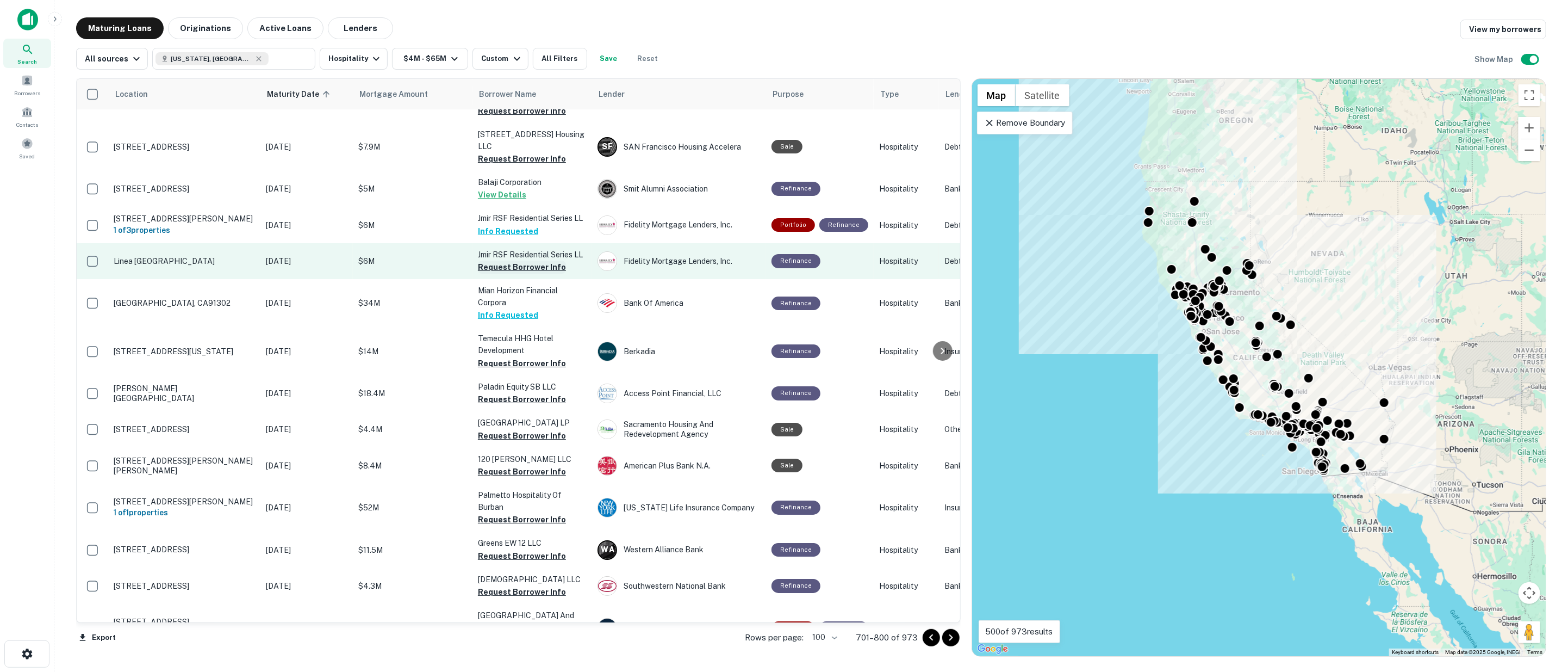
click at [500, 261] on button "Request Borrower Info" at bounding box center [522, 267] width 88 height 13
